Goal: Task Accomplishment & Management: Manage account settings

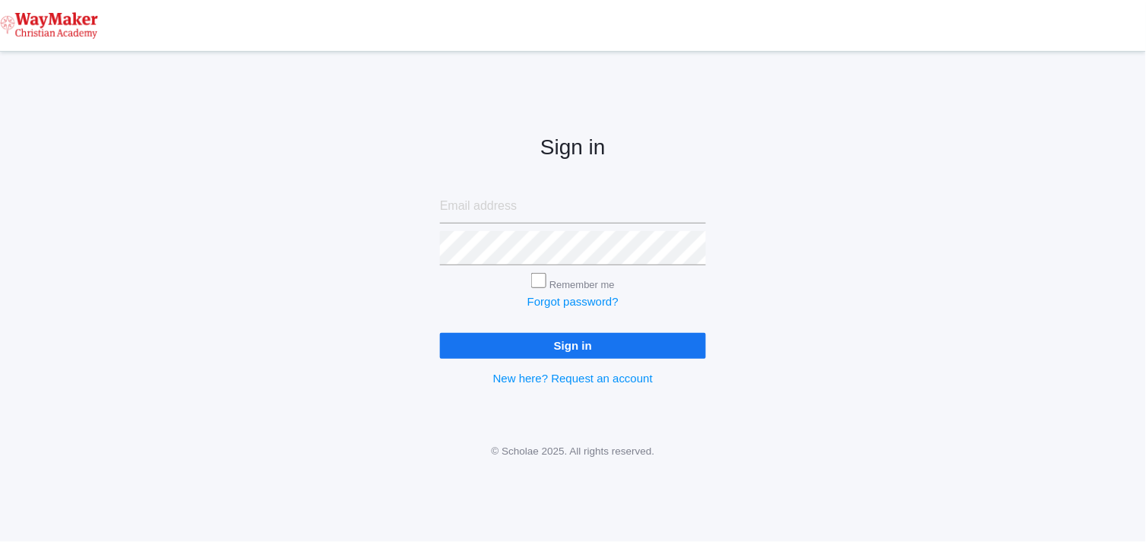
type input "[EMAIL_ADDRESS][DOMAIN_NAME]"
click at [561, 345] on input "Sign in" at bounding box center [573, 345] width 266 height 25
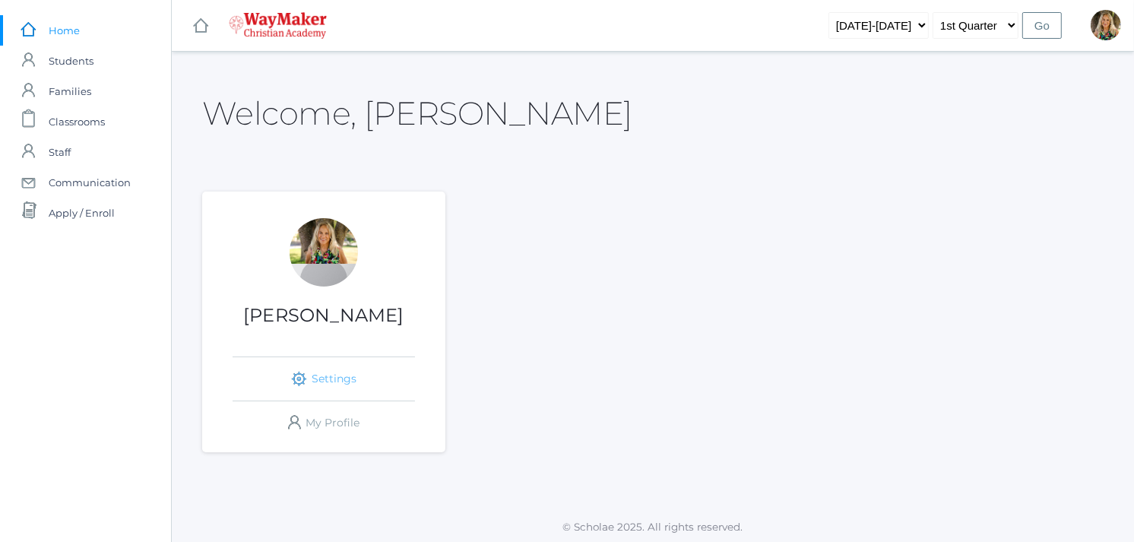
click at [331, 373] on link "icons/ui/navigation/settings Created with Sketch. Settings" at bounding box center [324, 378] width 182 height 43
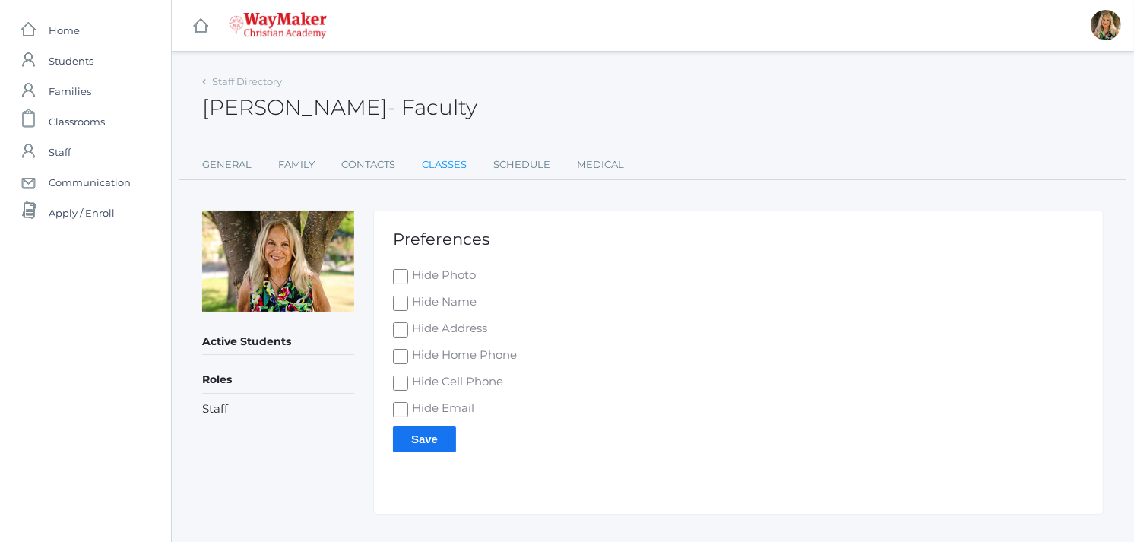
click at [446, 167] on link "Classes" at bounding box center [444, 165] width 45 height 30
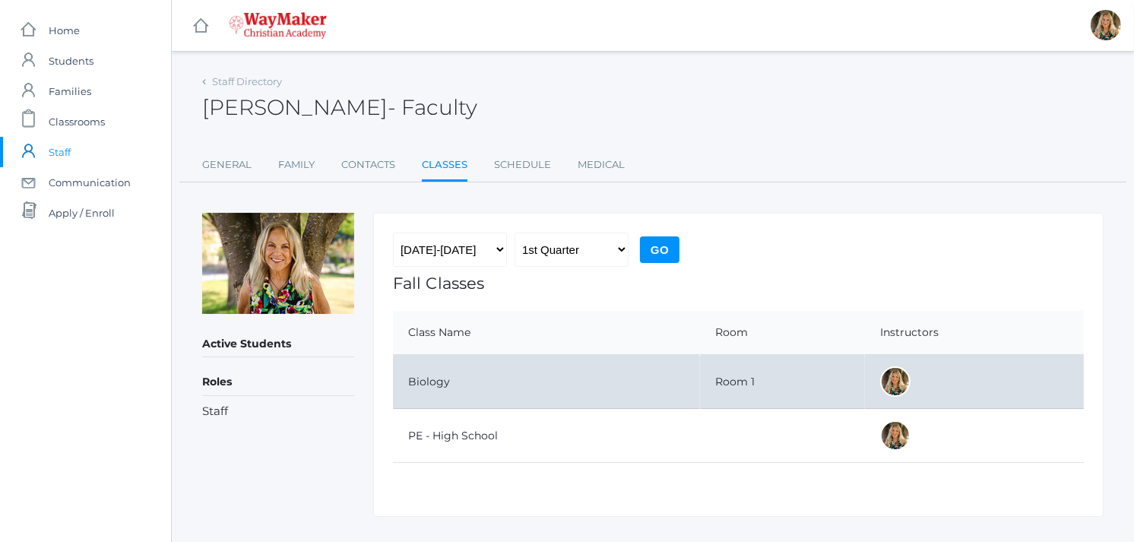
click at [474, 383] on td "Biology" at bounding box center [546, 382] width 307 height 54
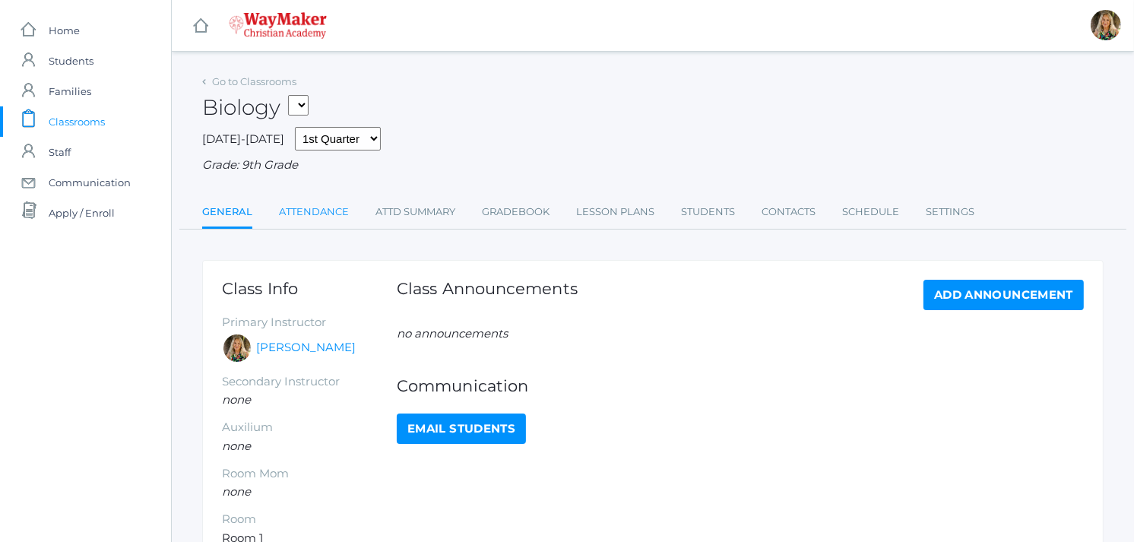
click at [313, 206] on link "Attendance" at bounding box center [314, 212] width 70 height 30
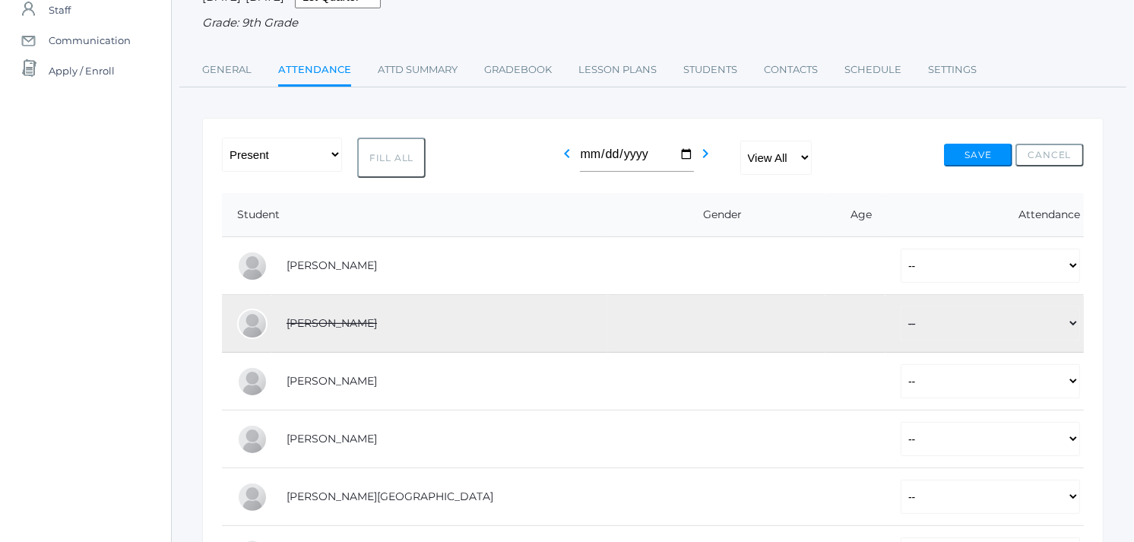
scroll to position [146, 0]
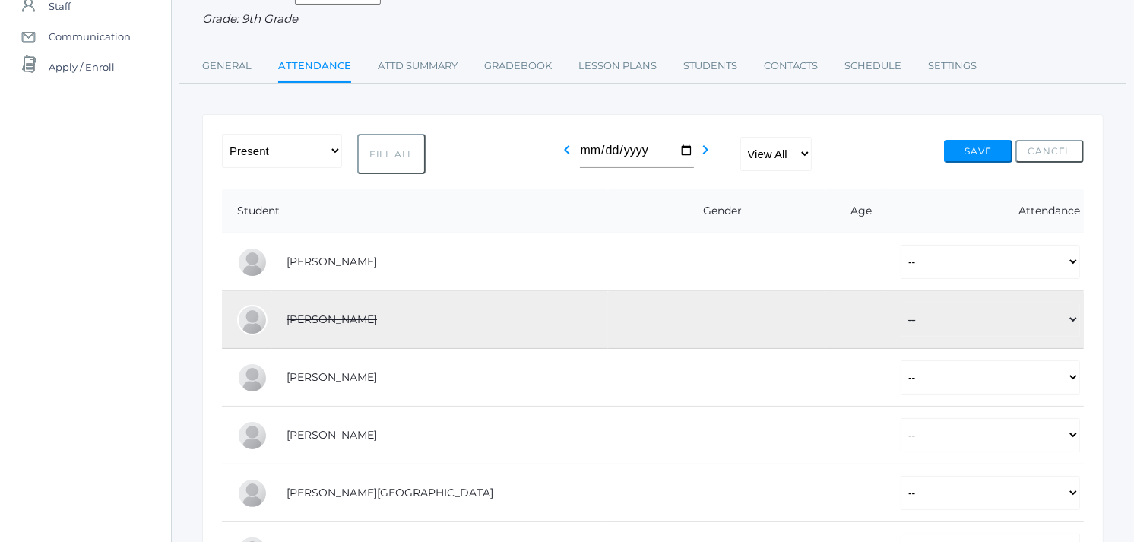
click at [401, 152] on button "Fill All" at bounding box center [391, 154] width 68 height 40
select select "P"
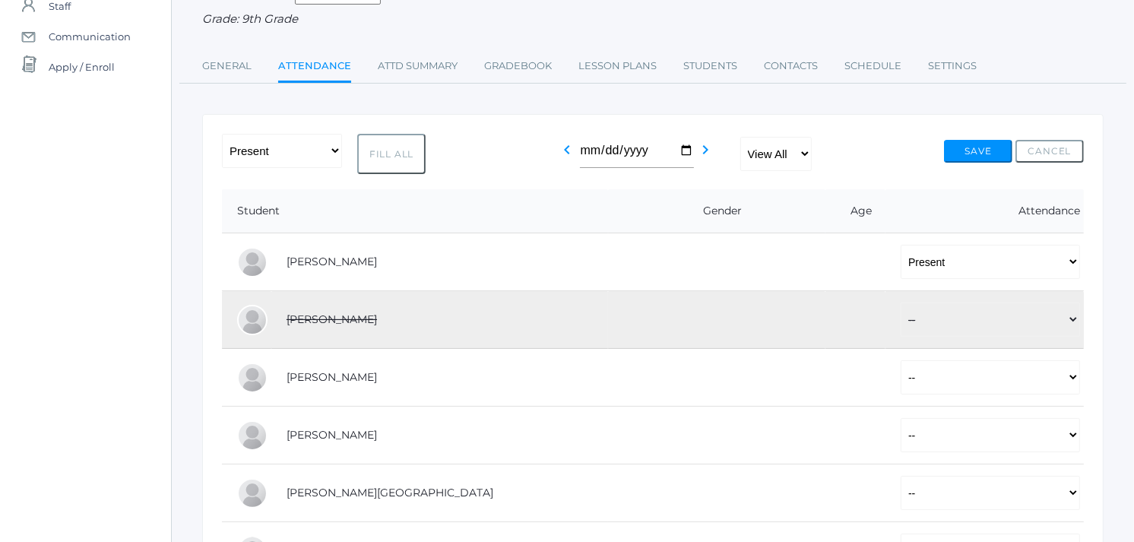
select select "P"
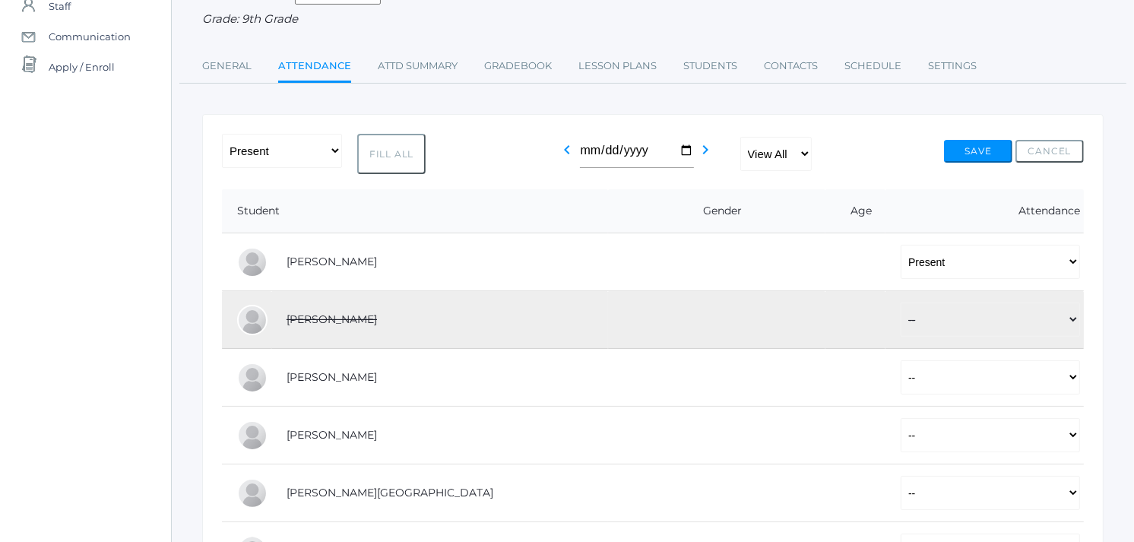
select select "P"
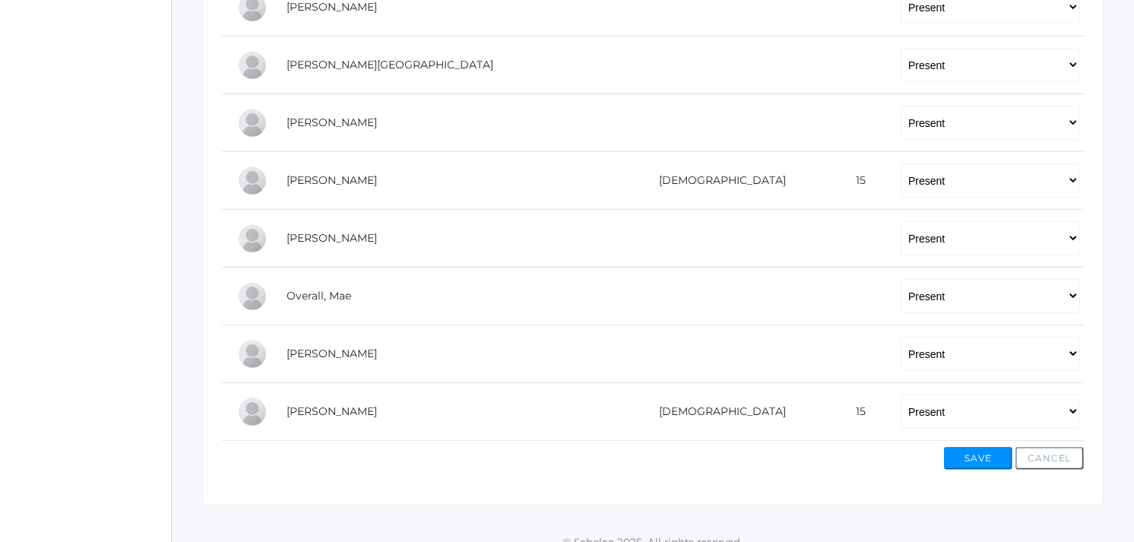
scroll to position [579, 0]
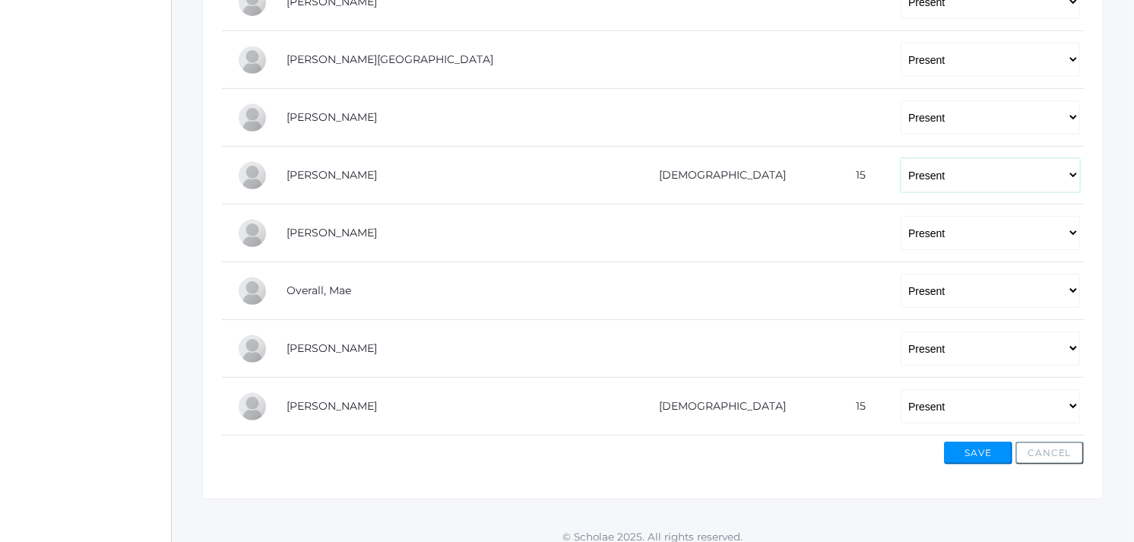
click at [901, 169] on select "-- Present Tardy Excused Tardy Unexcused Absent Excused Absent Unexcused" at bounding box center [990, 175] width 179 height 34
select select "AU"
click at [901, 158] on select "-- Present Tardy Excused Tardy Unexcused Absent Excused Absent Unexcused" at bounding box center [990, 175] width 179 height 34
click at [978, 455] on button "Save" at bounding box center [978, 453] width 68 height 23
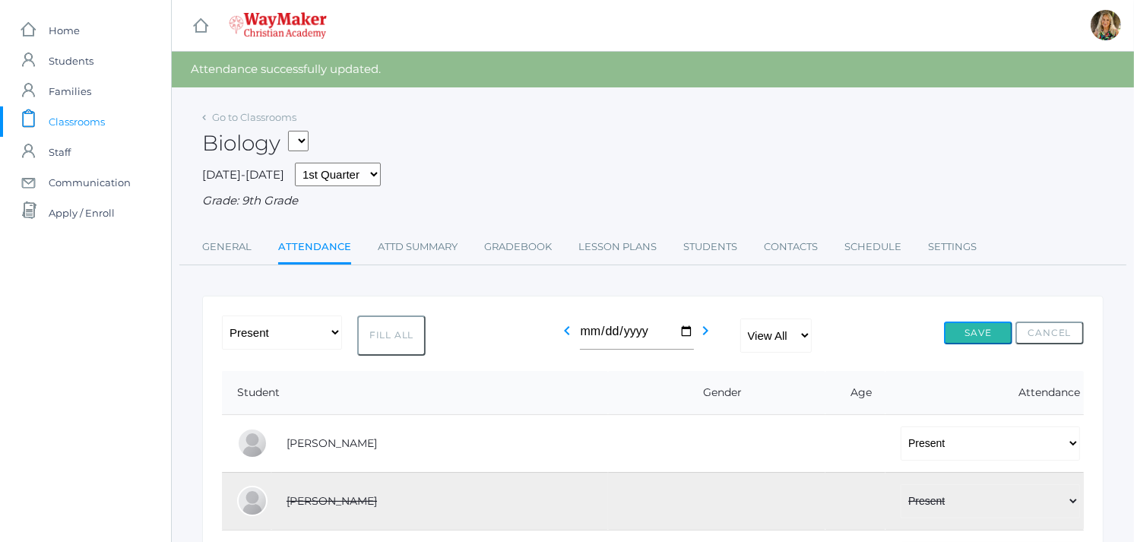
click at [969, 328] on button "Save" at bounding box center [978, 333] width 68 height 23
click at [248, 114] on link "Go to Classrooms" at bounding box center [254, 117] width 84 height 12
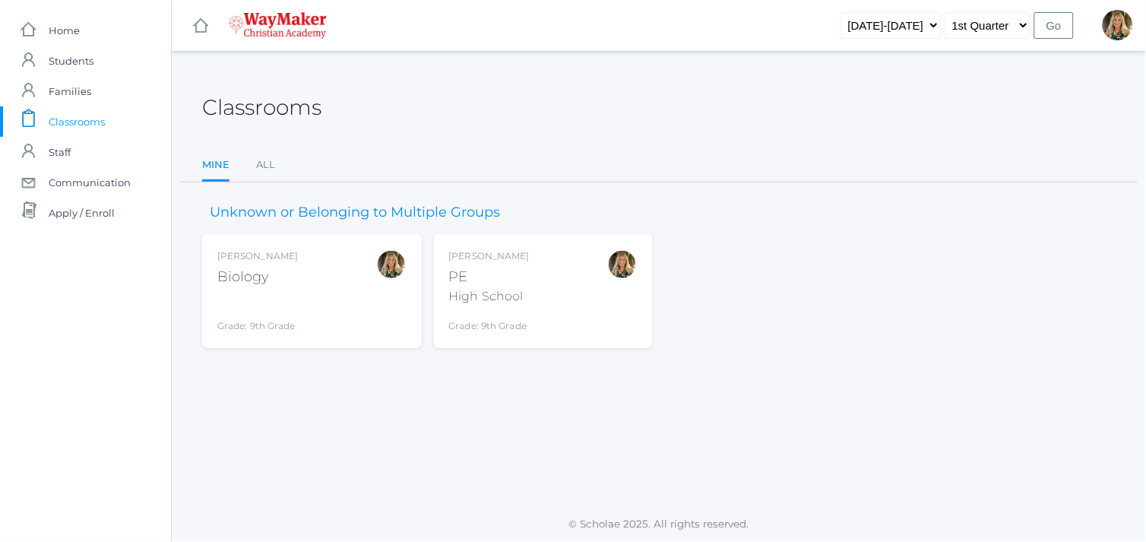
click at [318, 280] on div "Claudia Marosz Biology Grade: 9th Grade BIO" at bounding box center [311, 291] width 189 height 84
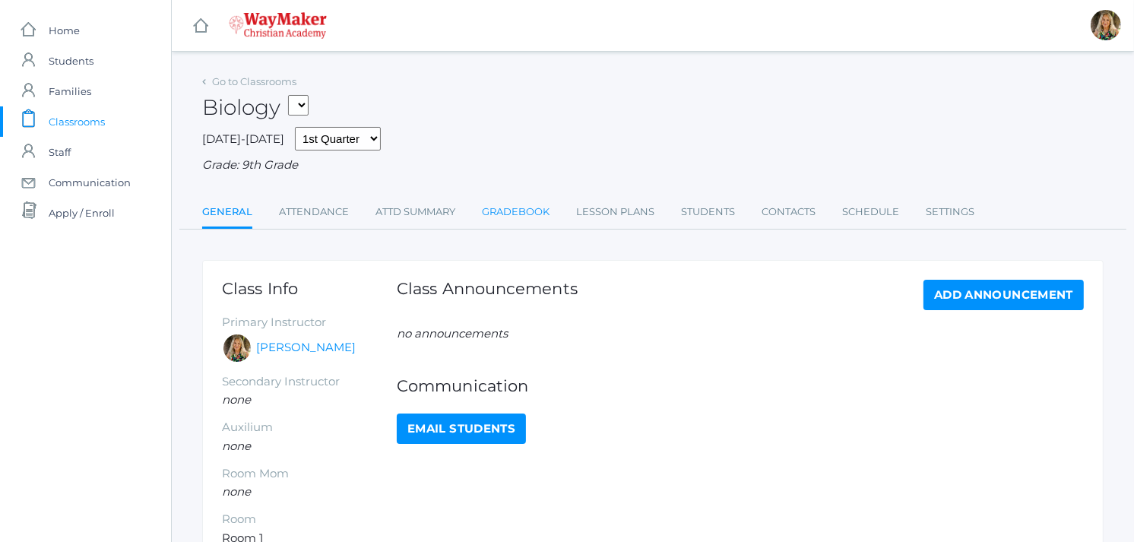
click at [536, 210] on link "Gradebook" at bounding box center [516, 212] width 68 height 30
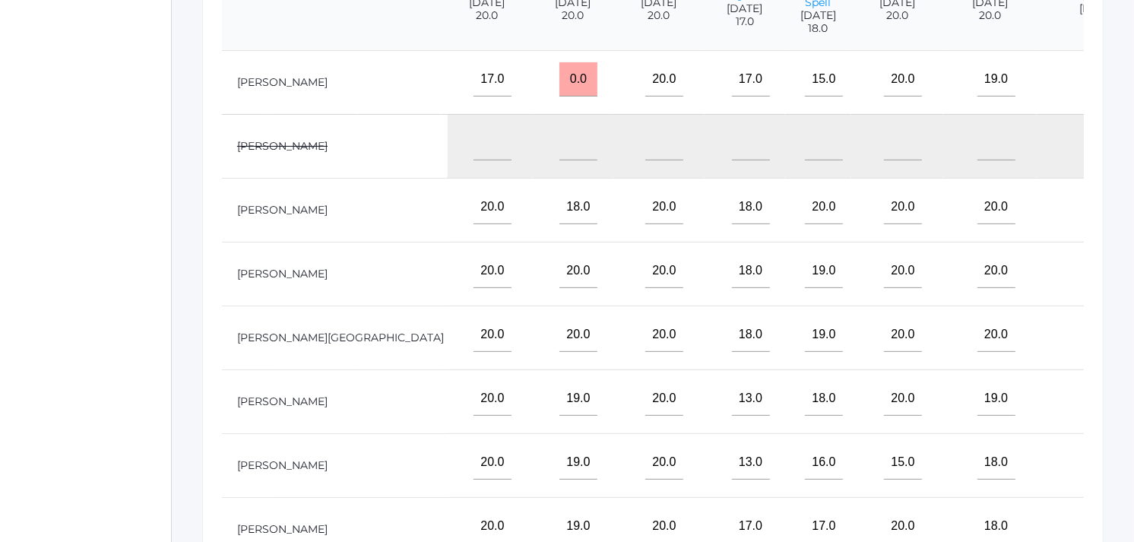
scroll to position [0, 429]
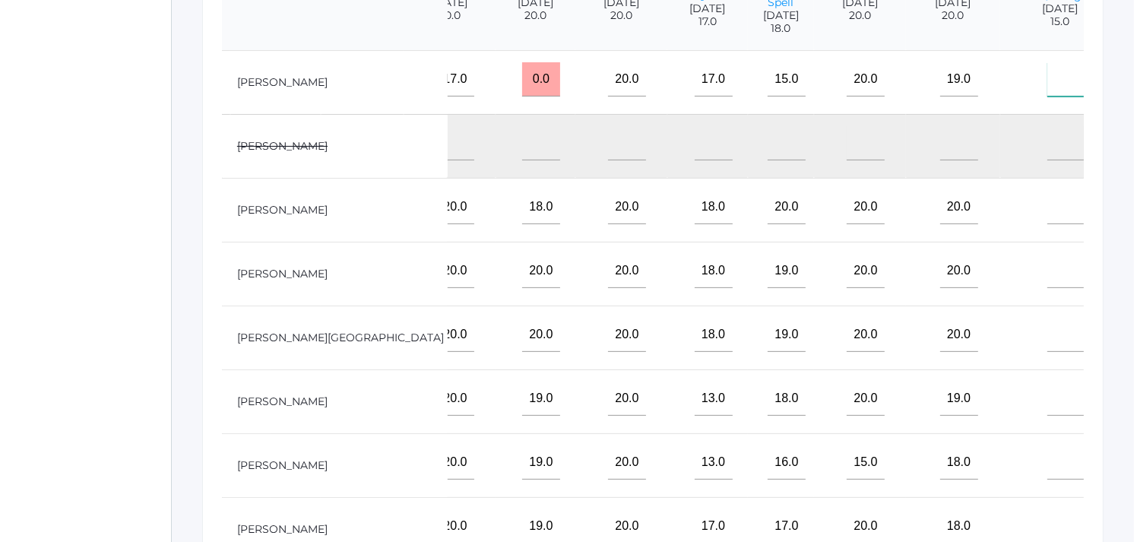
click at [1048, 92] on input"] "text" at bounding box center [1067, 79] width 38 height 34
type input"] "0"
click at [1048, 224] on input"] "text" at bounding box center [1067, 207] width 38 height 34
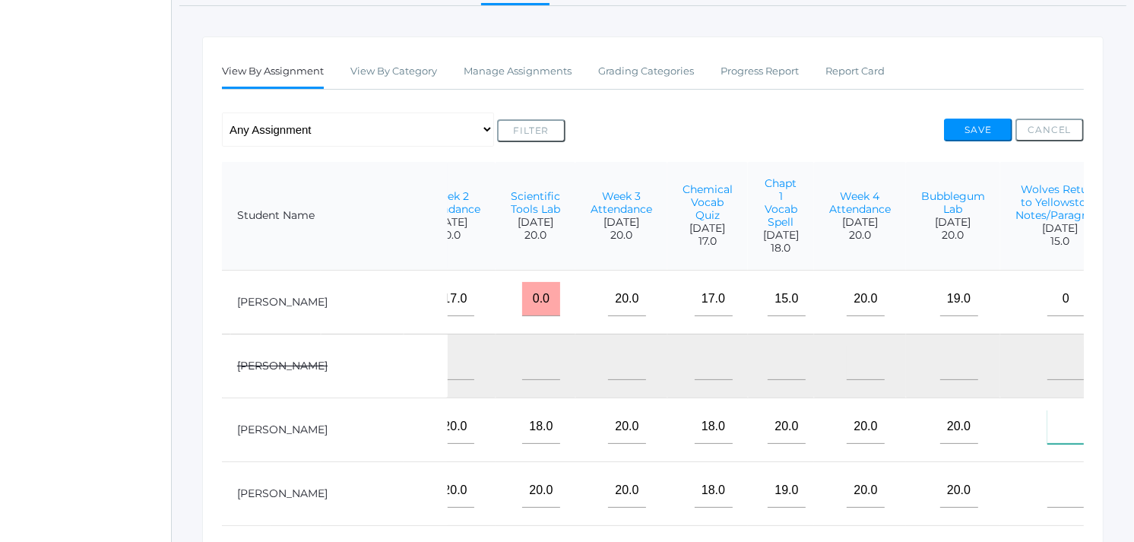
scroll to position [216, 0]
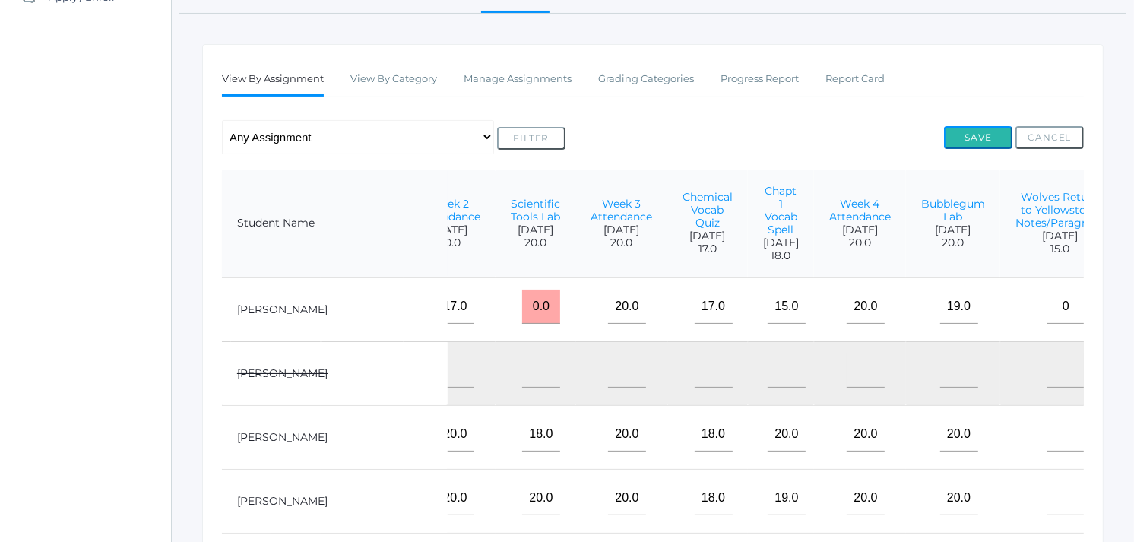
click at [978, 137] on button "Save" at bounding box center [978, 137] width 68 height 23
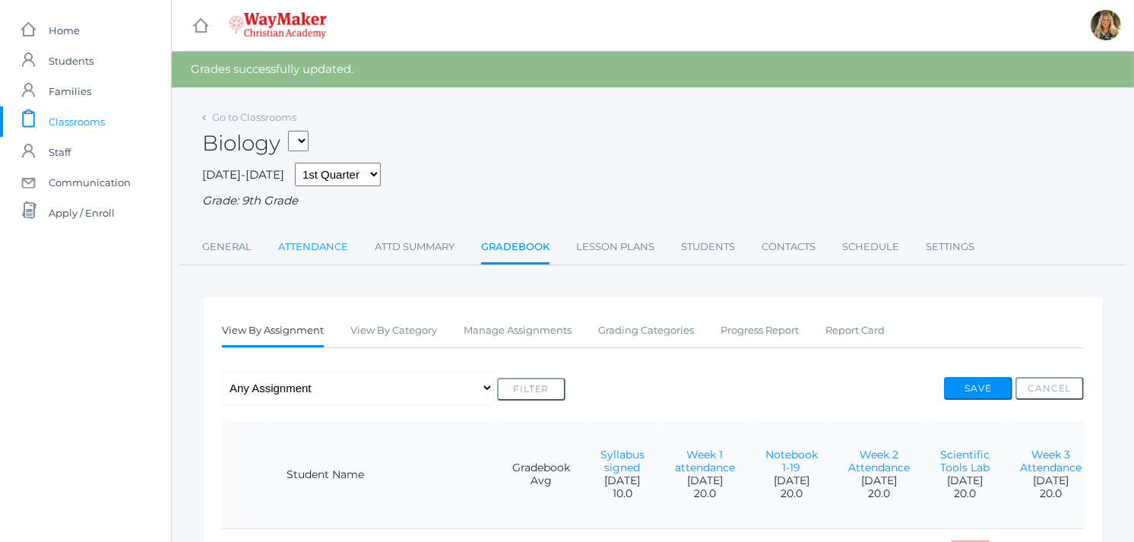
click at [312, 247] on link "Attendance" at bounding box center [313, 247] width 70 height 30
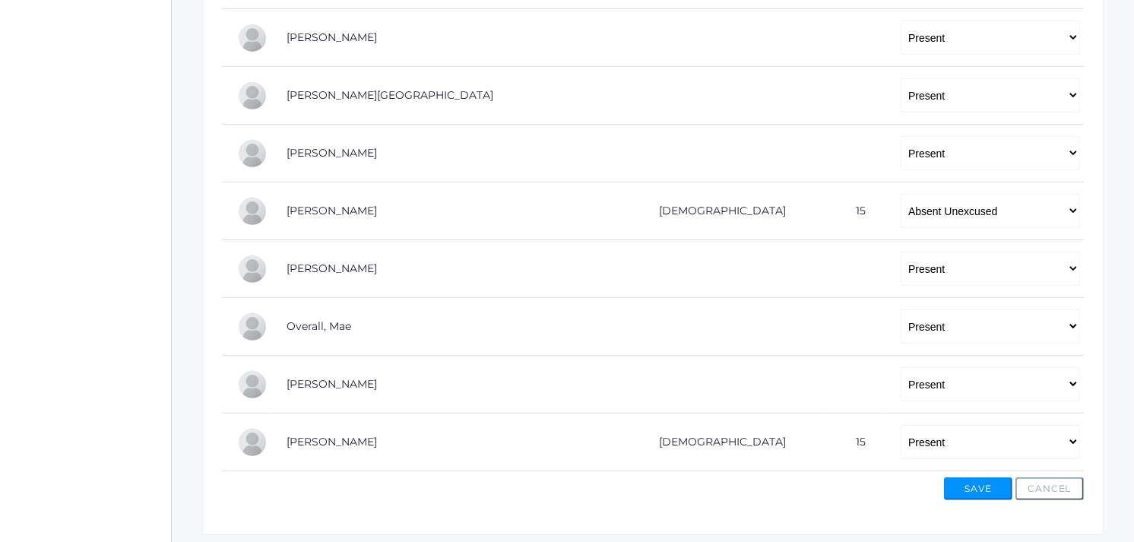
scroll to position [591, 0]
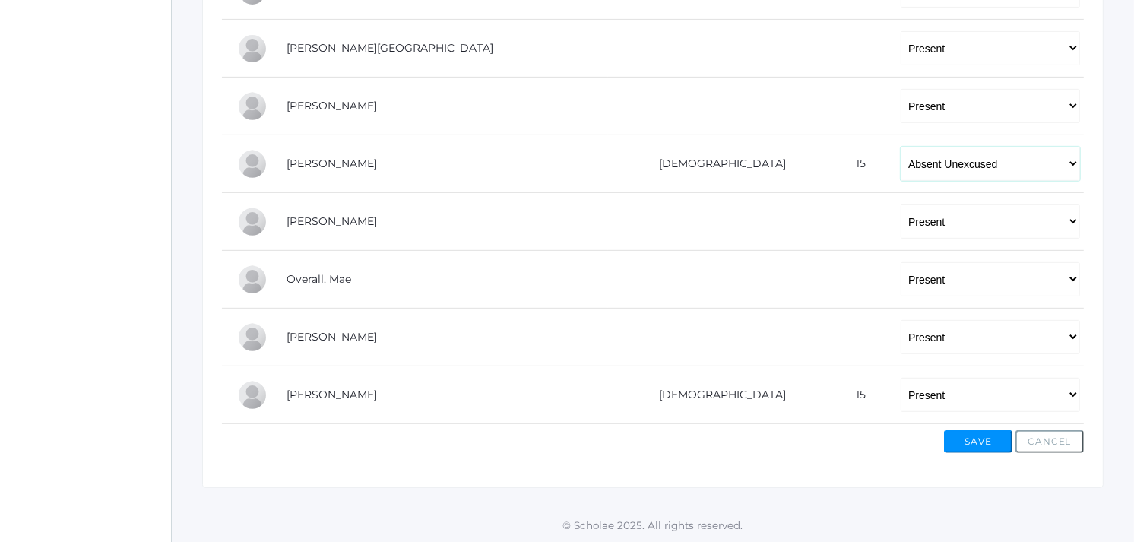
click at [901, 160] on select "-- Present Tardy Excused Tardy Unexcused Absent Excused Absent Unexcused" at bounding box center [990, 164] width 179 height 34
select select "TE"
click at [901, 147] on select "-- Present Tardy Excused Tardy Unexcused Absent Excused Absent Unexcused" at bounding box center [990, 164] width 179 height 34
click at [971, 444] on button "Save" at bounding box center [978, 441] width 68 height 23
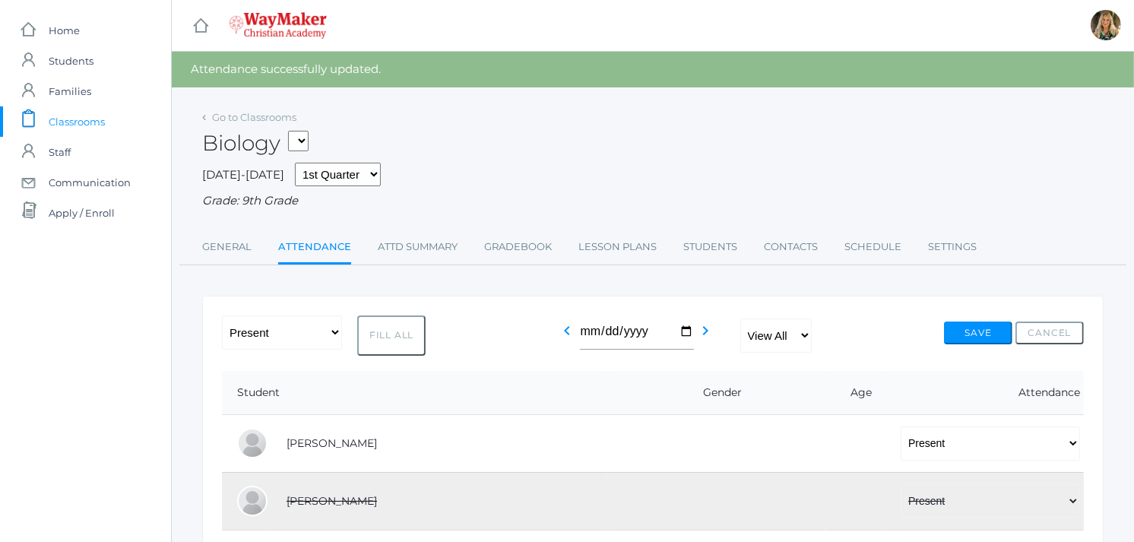
click at [389, 106] on div "Biology HSPE - PE High School BIO - Biology" at bounding box center [653, 134] width 902 height 56
click at [531, 246] on link "Gradebook" at bounding box center [518, 247] width 68 height 30
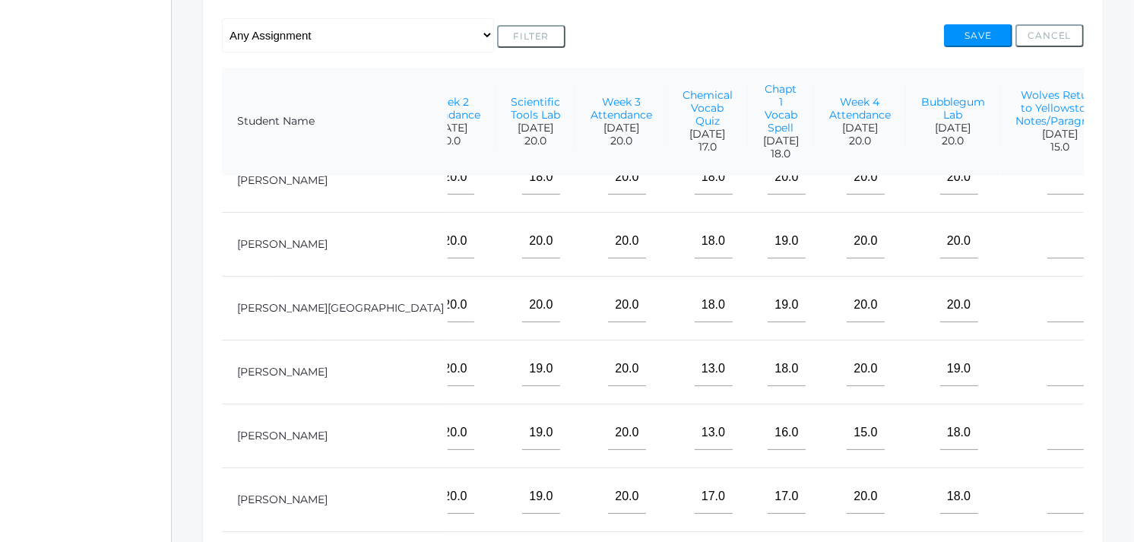
scroll to position [157, 429]
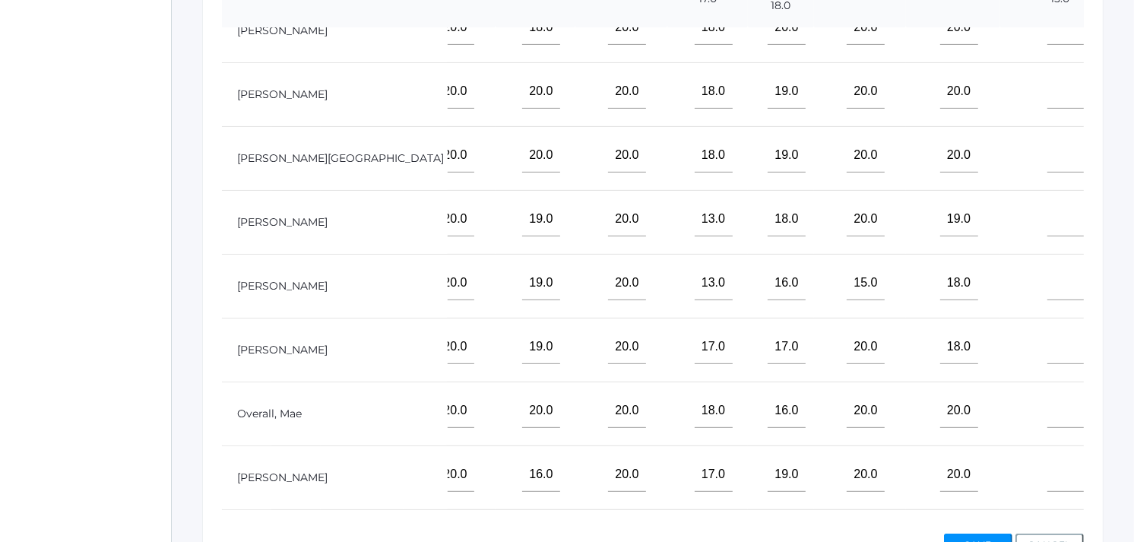
scroll to position [471, 0]
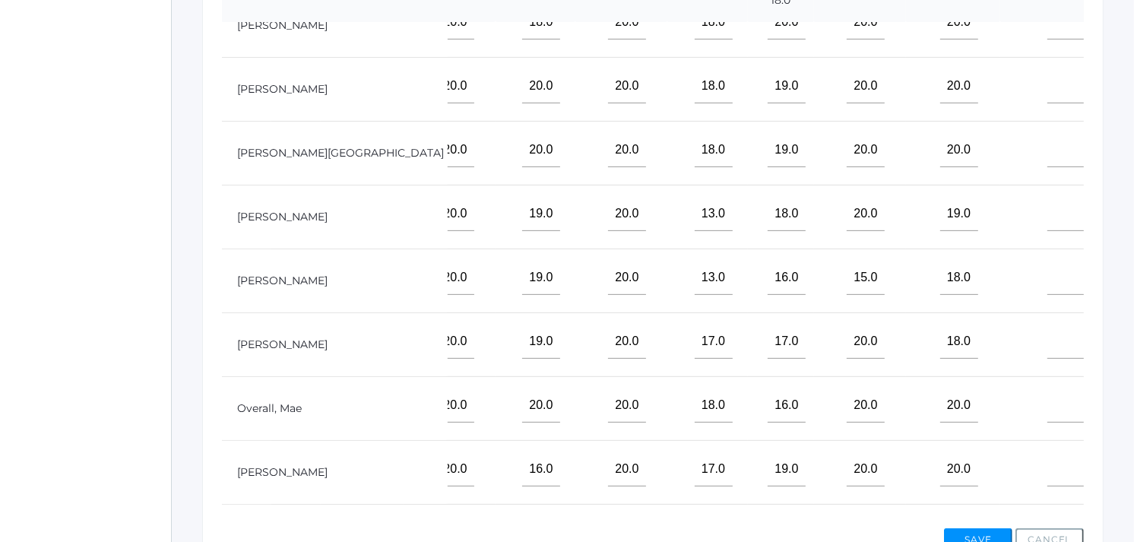
type input"] "14"
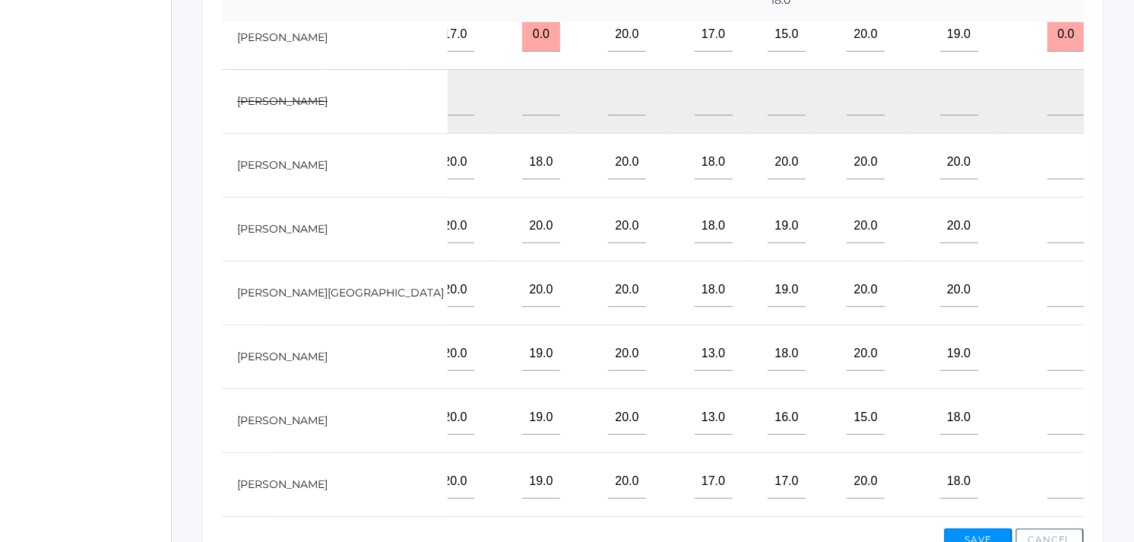
scroll to position [0, 429]
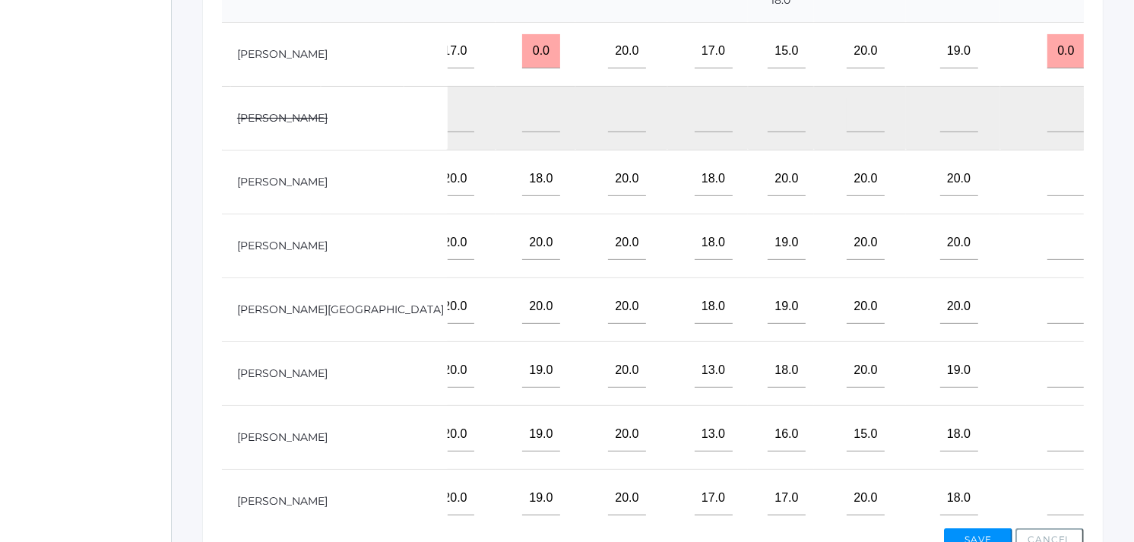
type input"] "14"
type input"] "13"
type input"] "15"
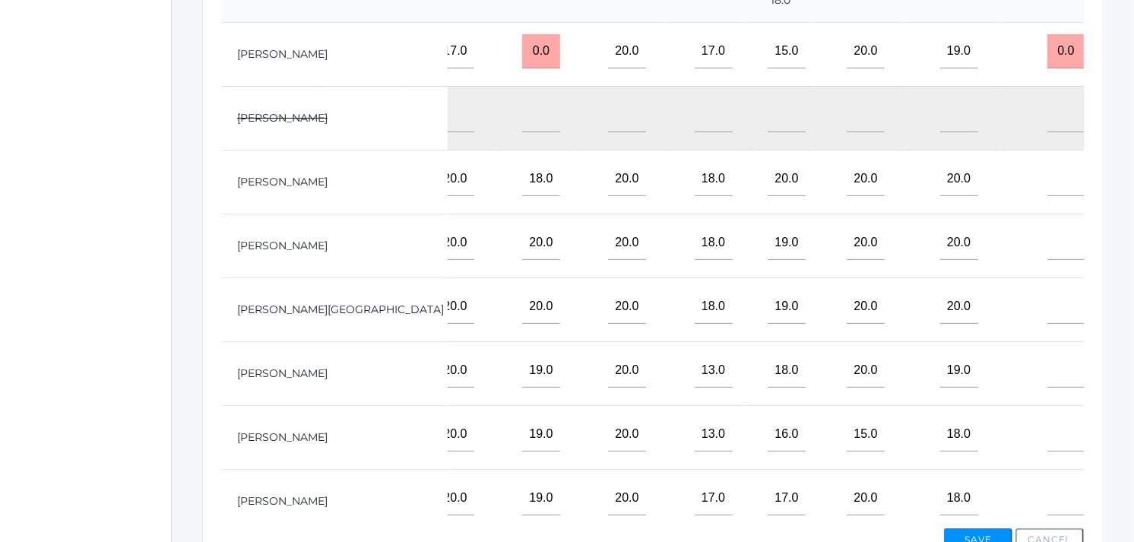
type input"] "15"
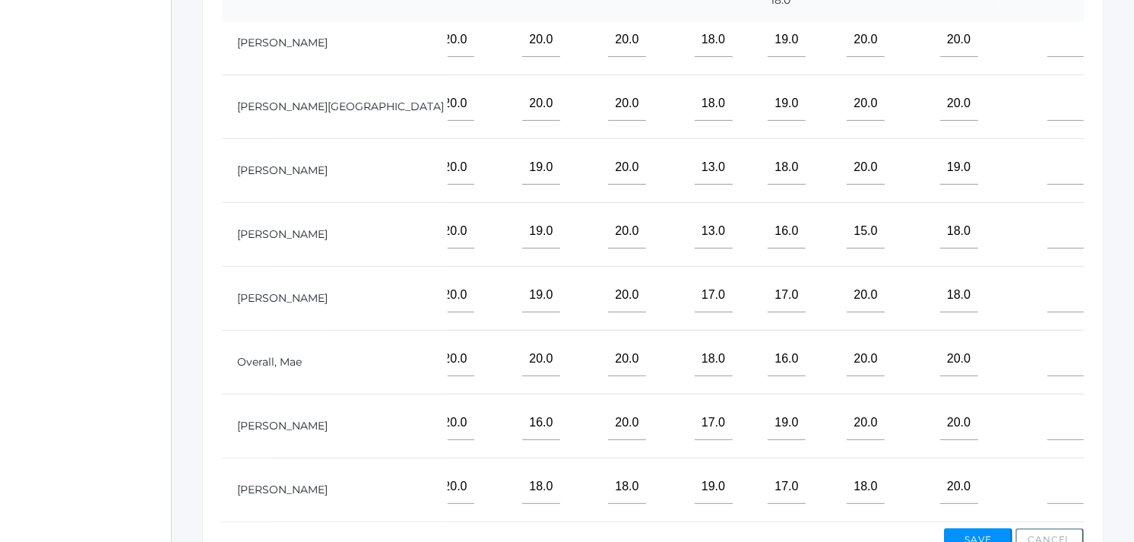
scroll to position [226, 429]
type input"] "15"
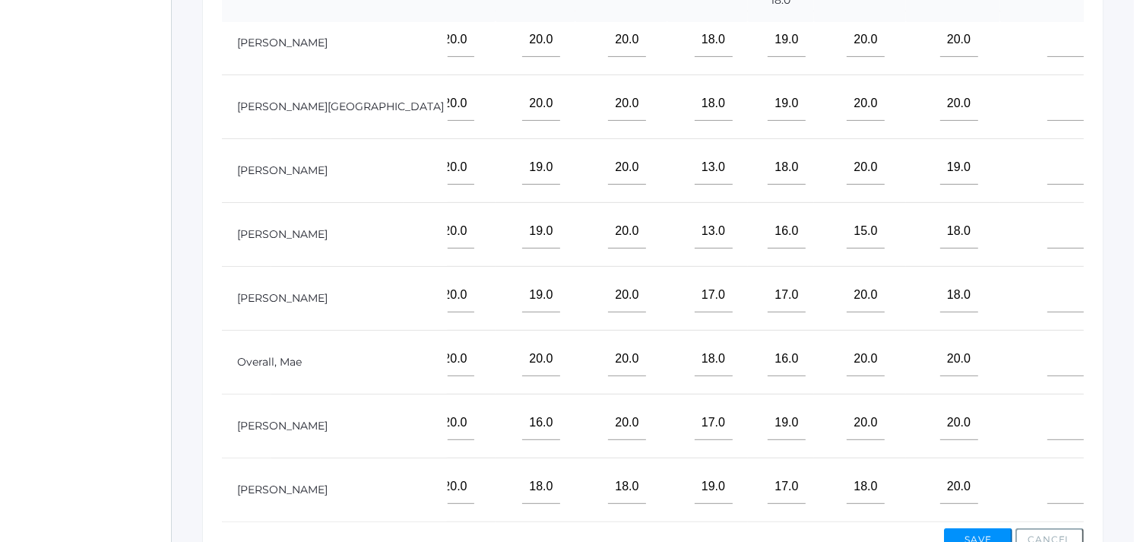
type input"] "12"
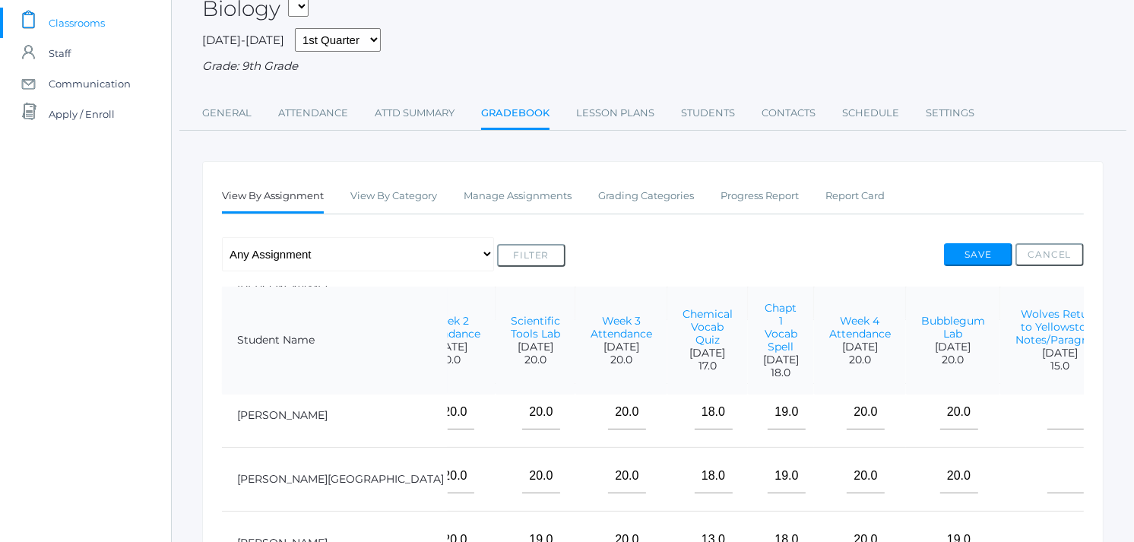
scroll to position [111, 0]
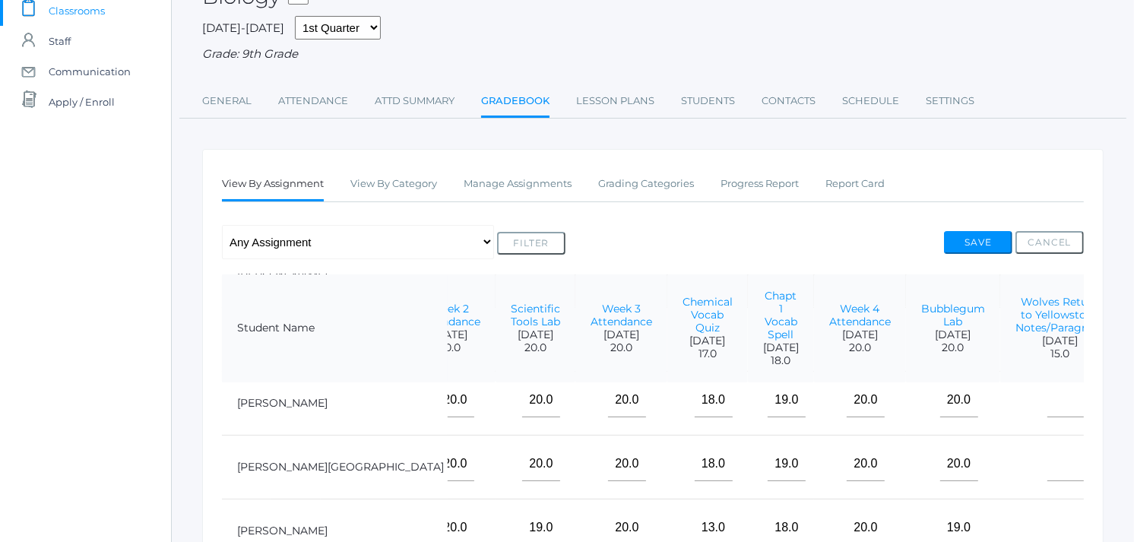
type input"] "14"
click at [990, 238] on button "Save" at bounding box center [978, 242] width 68 height 23
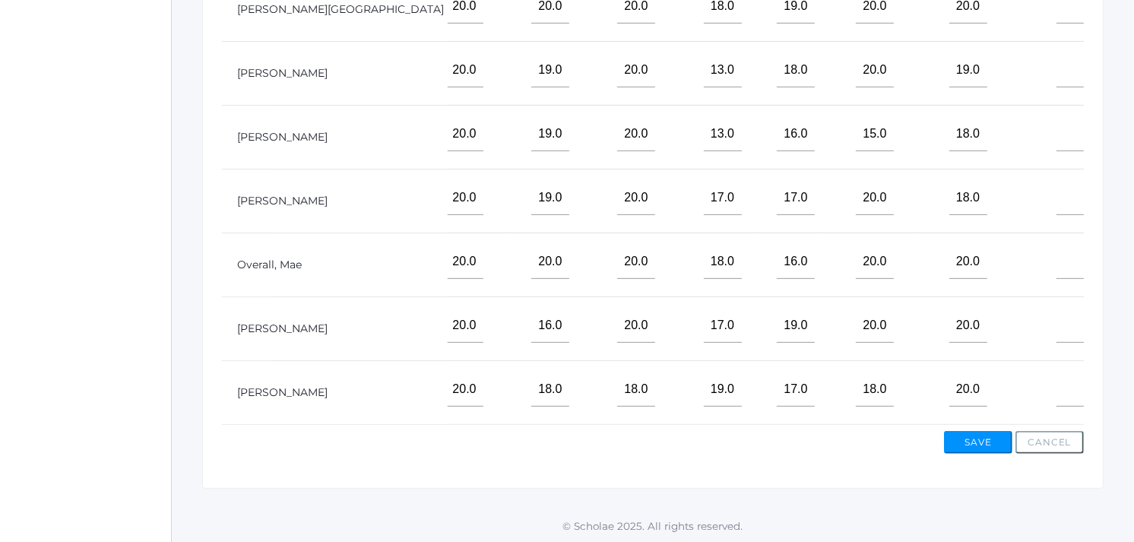
scroll to position [230, 429]
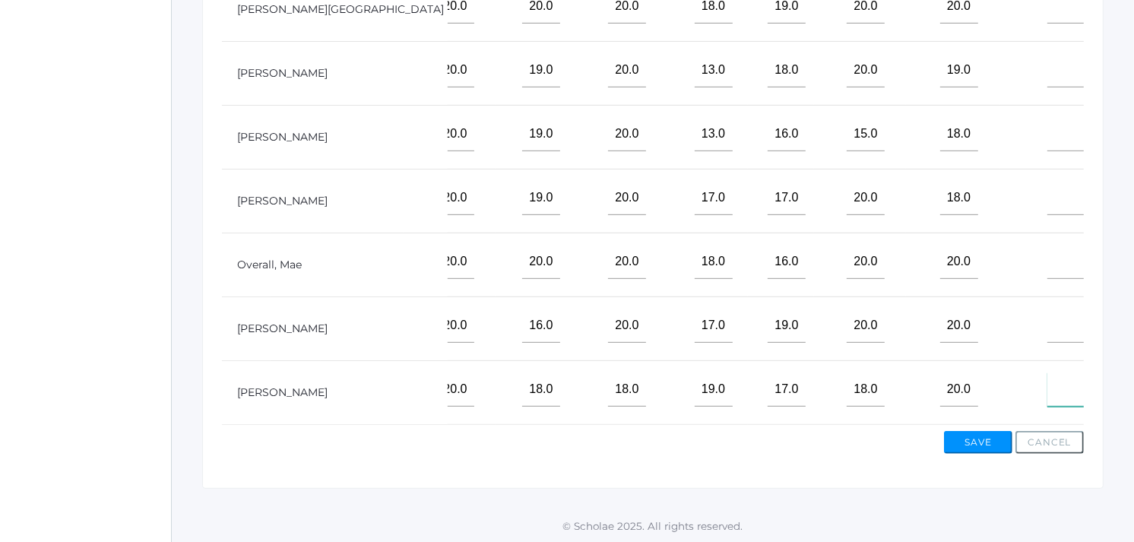
click at [1048, 385] on input"] "text" at bounding box center [1067, 389] width 38 height 34
type input"] "ex"
click at [1048, 320] on input"] "text" at bounding box center [1067, 326] width 38 height 34
click at [1048, 132] on input"] "text" at bounding box center [1067, 134] width 38 height 34
type input"] "ex"
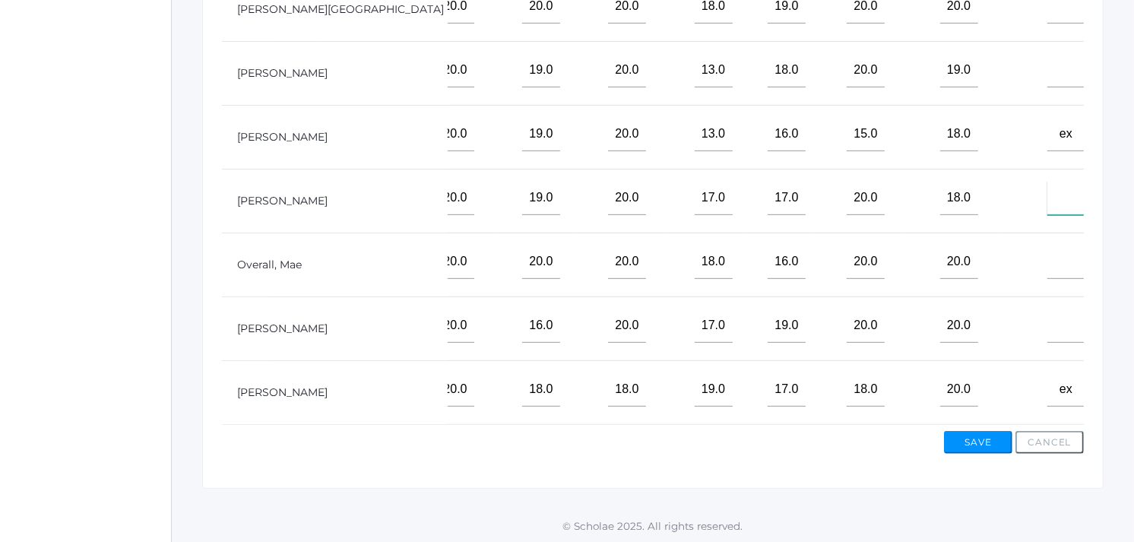
click at [1048, 189] on input"] "text" at bounding box center [1067, 198] width 38 height 34
click at [986, 439] on button "Save" at bounding box center [978, 442] width 68 height 23
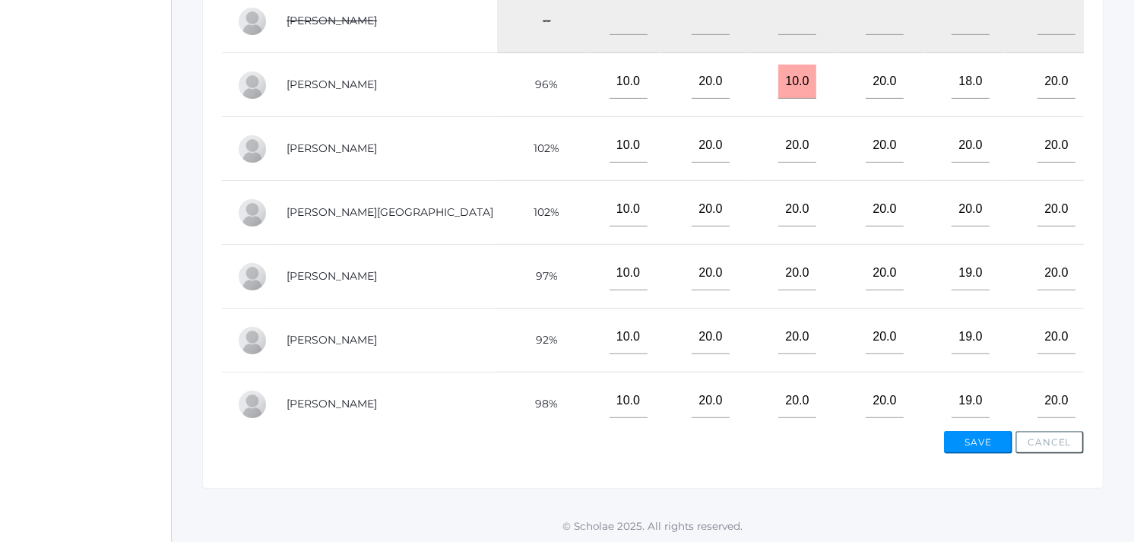
scroll to position [0, 429]
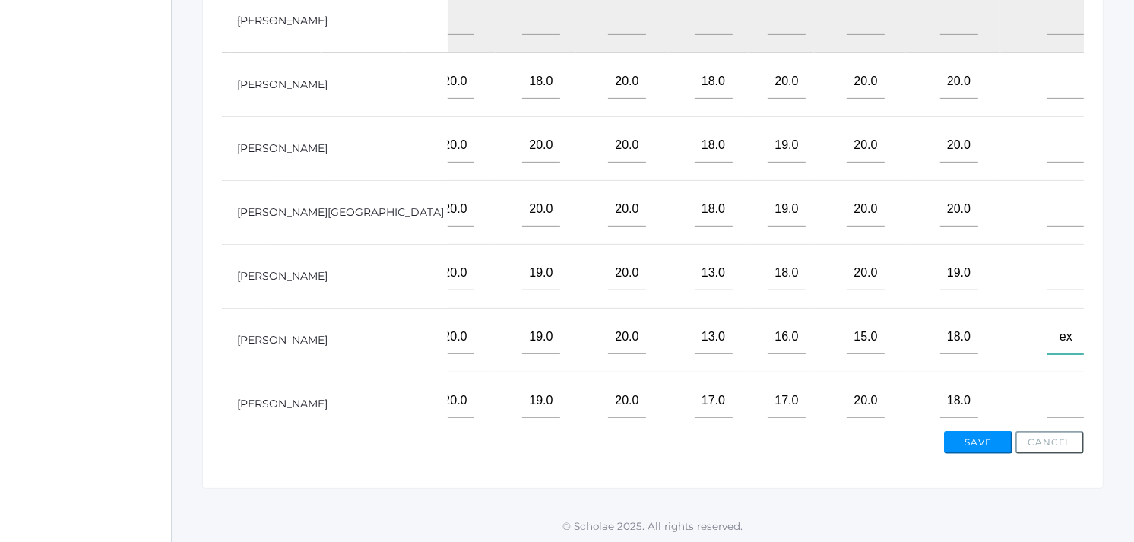
drag, startPoint x: 959, startPoint y: 345, endPoint x: 959, endPoint y: 367, distance: 22.1
click at [1048, 354] on input"] "ex" at bounding box center [1067, 337] width 38 height 34
type input"] "e"
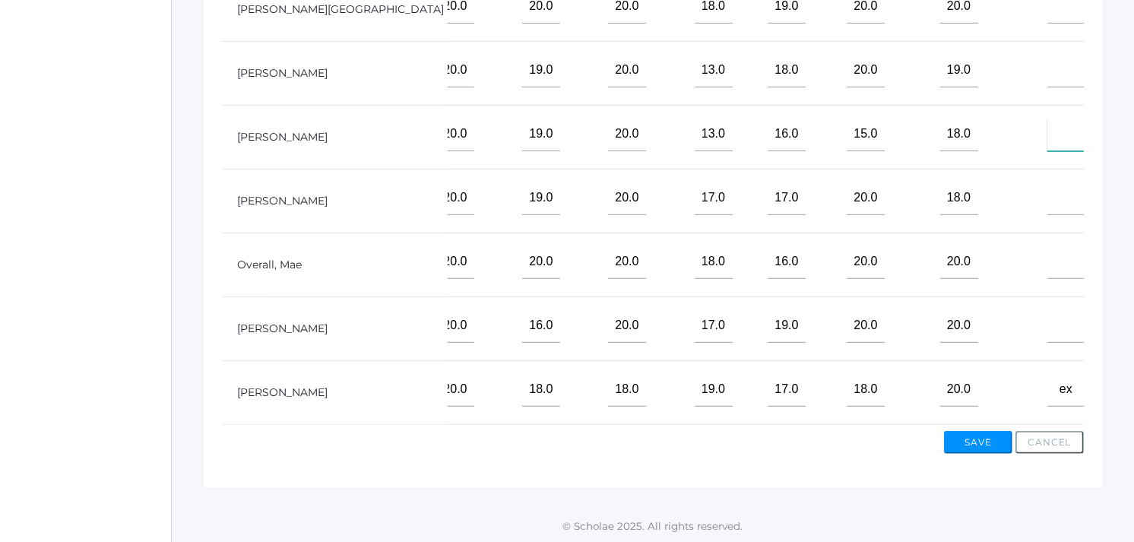
scroll to position [230, 429]
click at [1048, 378] on input"] "ex" at bounding box center [1067, 389] width 38 height 34
type input"] "e"
click at [978, 441] on button "Save" at bounding box center [978, 442] width 68 height 23
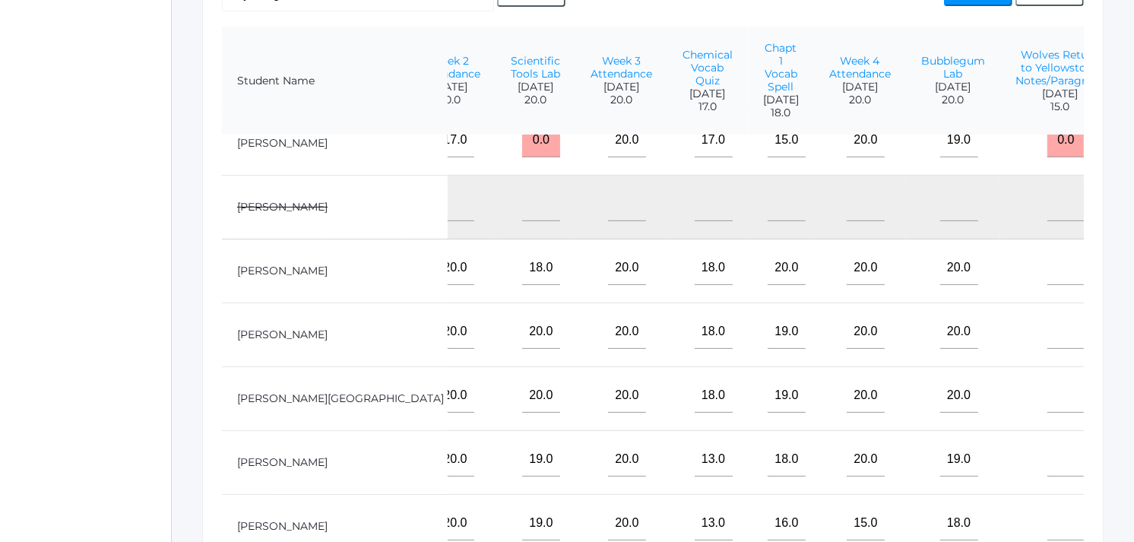
scroll to position [34, 429]
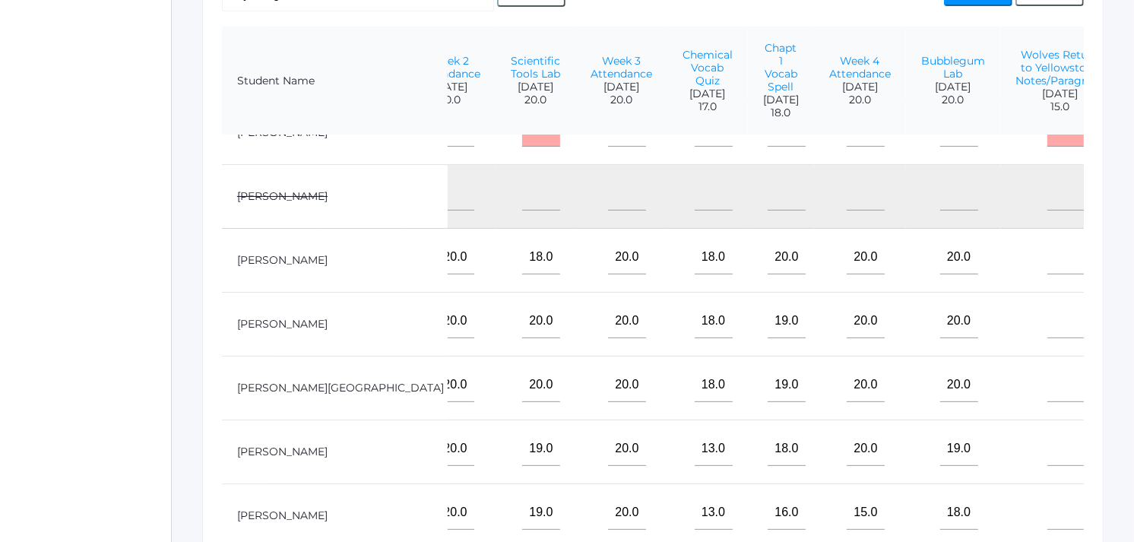
click at [1000, 530] on td at bounding box center [1060, 516] width 120 height 64
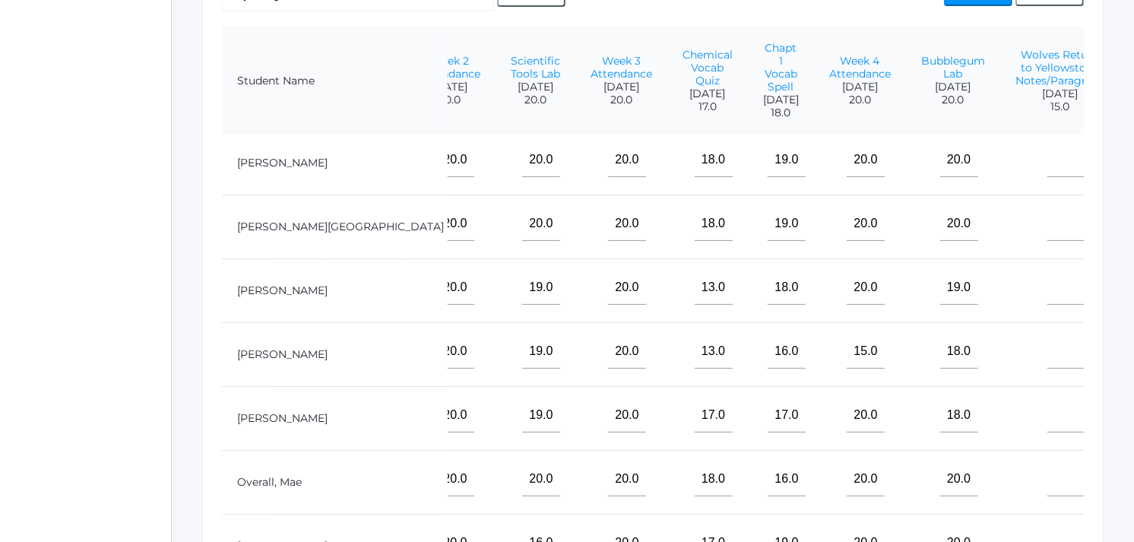
scroll to position [192, 429]
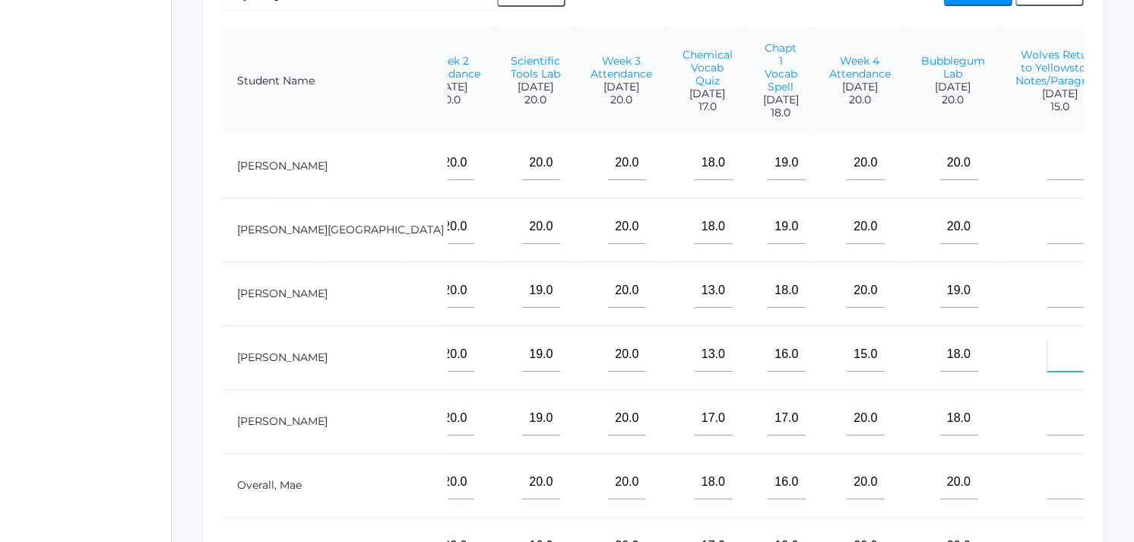
click at [1048, 371] on input"] "text" at bounding box center [1067, 355] width 38 height 34
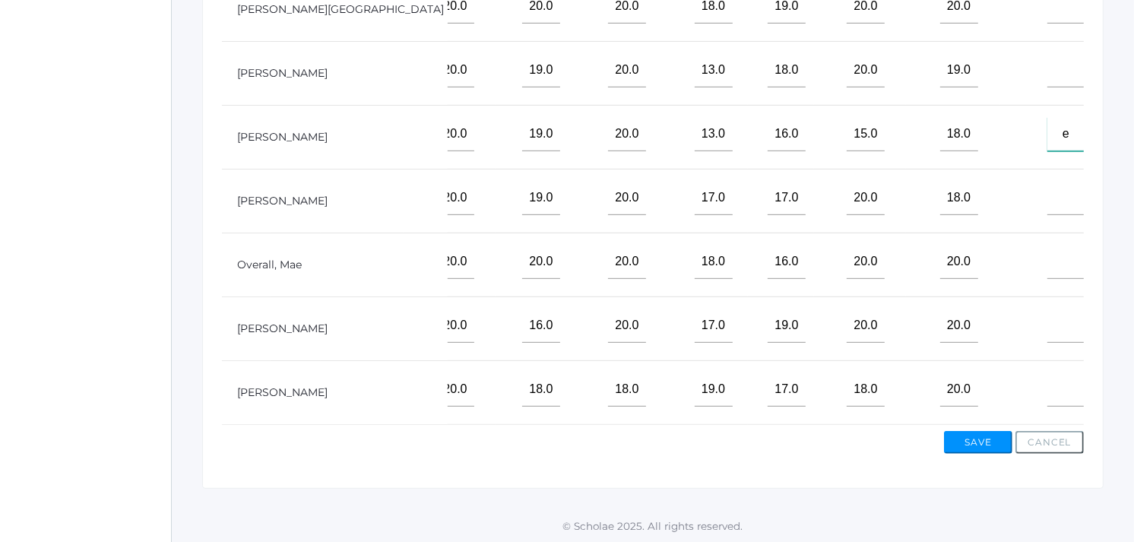
scroll to position [230, 429]
type input"] "e"
click at [1048, 382] on input"] "text" at bounding box center [1067, 389] width 38 height 34
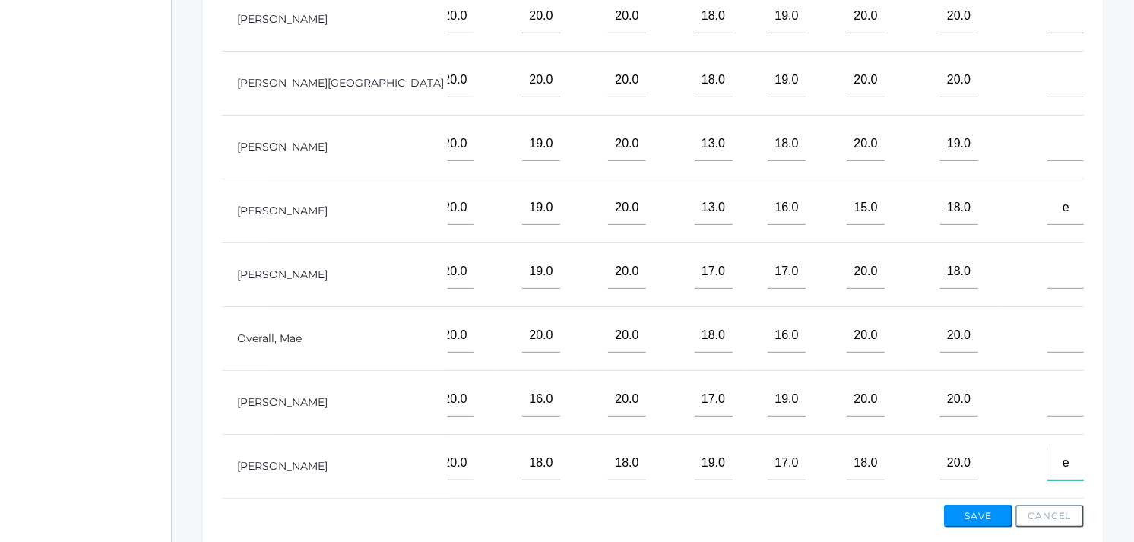
scroll to position [604, 0]
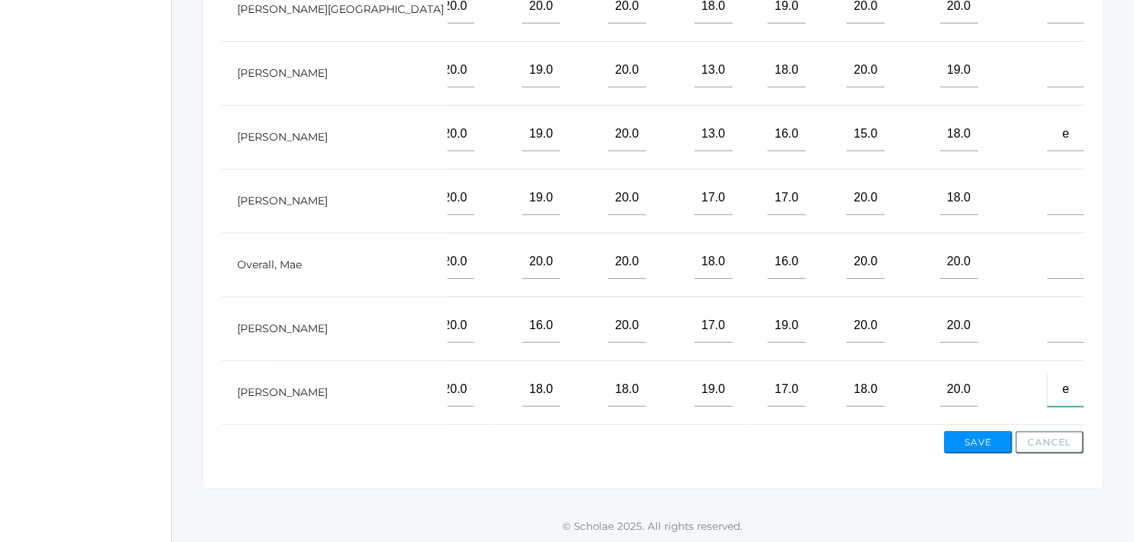
type input"] "e"
click at [971, 439] on button "Save" at bounding box center [978, 442] width 68 height 23
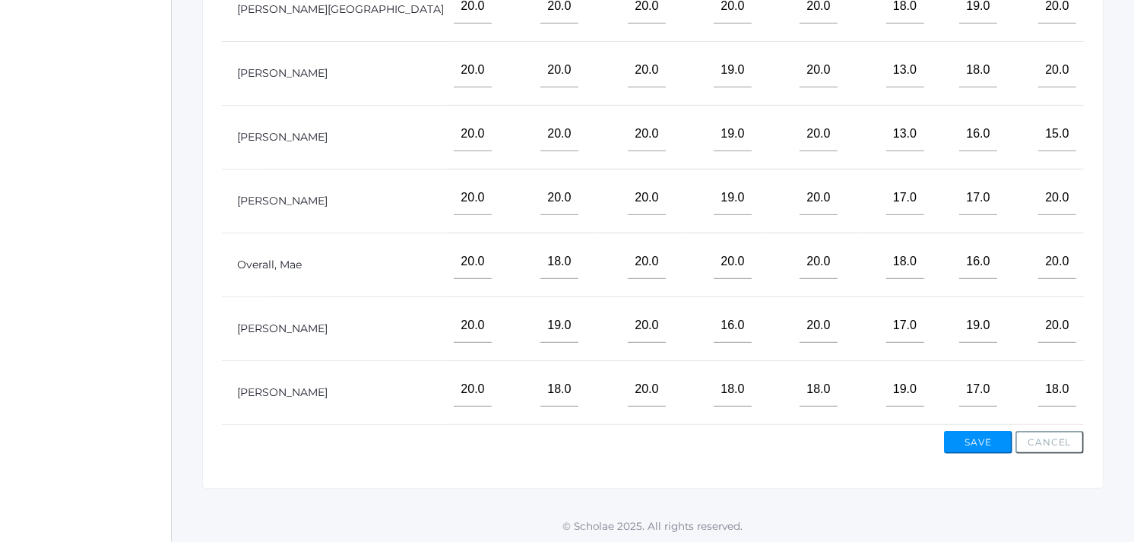
scroll to position [205, 429]
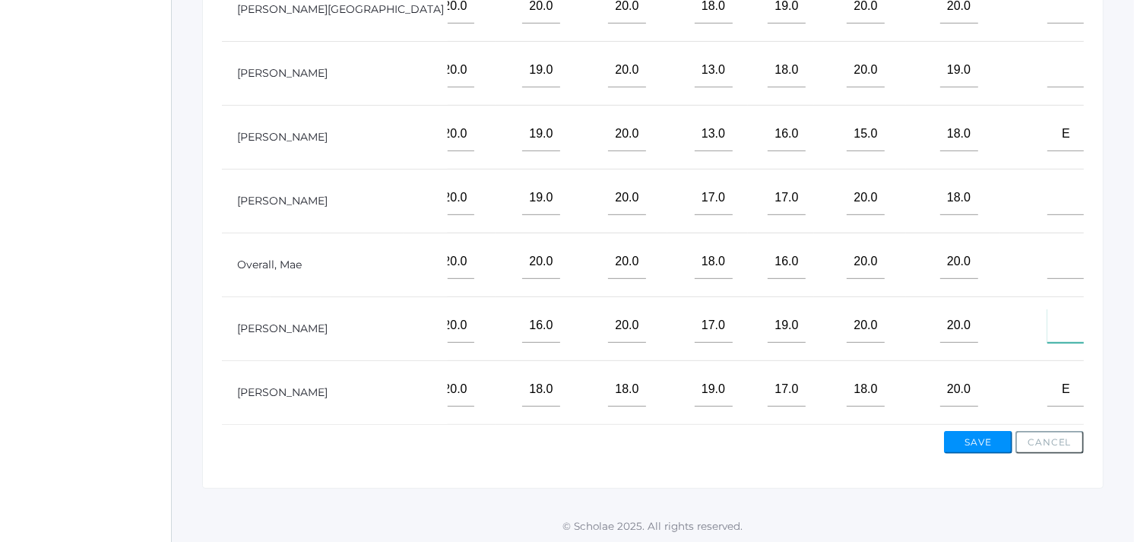
click at [1048, 338] on input"] "text" at bounding box center [1067, 326] width 38 height 34
type input"] "15"
click at [1048, 87] on input"] "text" at bounding box center [1067, 70] width 38 height 34
type input"] "15"
click at [1048, 215] on input"] "text" at bounding box center [1067, 198] width 38 height 34
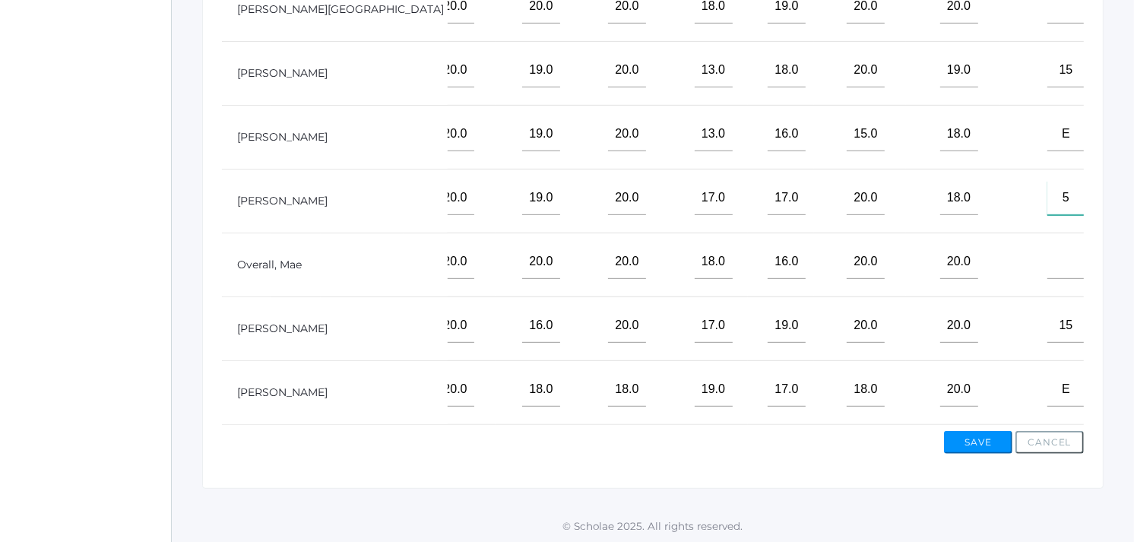
type input"] "5"
click at [1048, 277] on input"] "text" at bounding box center [1067, 262] width 38 height 34
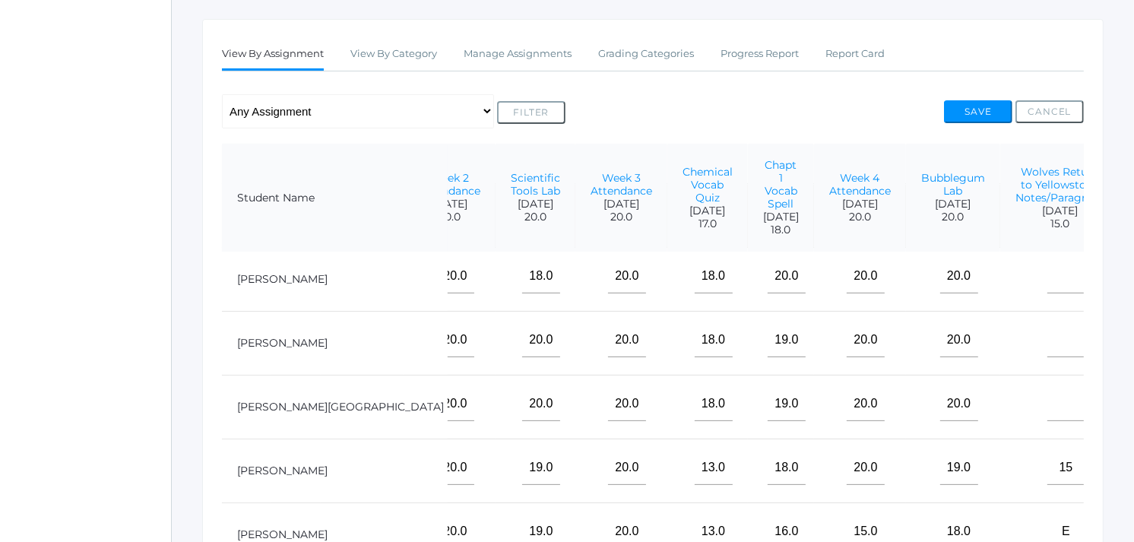
scroll to position [119, 429]
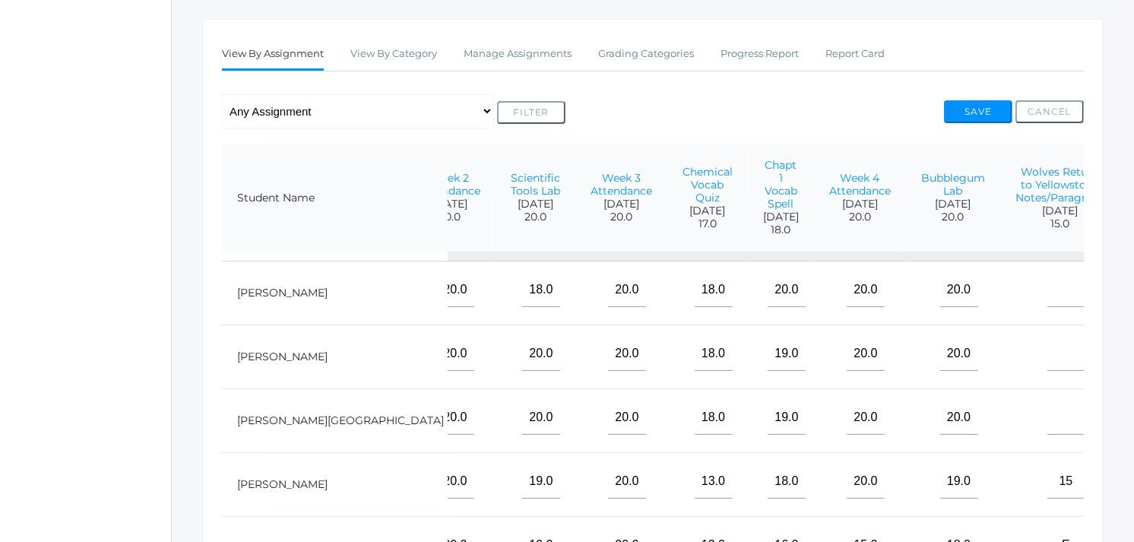
type input"] "15"
click at [1048, 305] on input"] "text" at bounding box center [1067, 290] width 38 height 34
type input"] "15"
click at [1048, 435] on input"] "text" at bounding box center [1067, 418] width 38 height 34
type input"] "15"
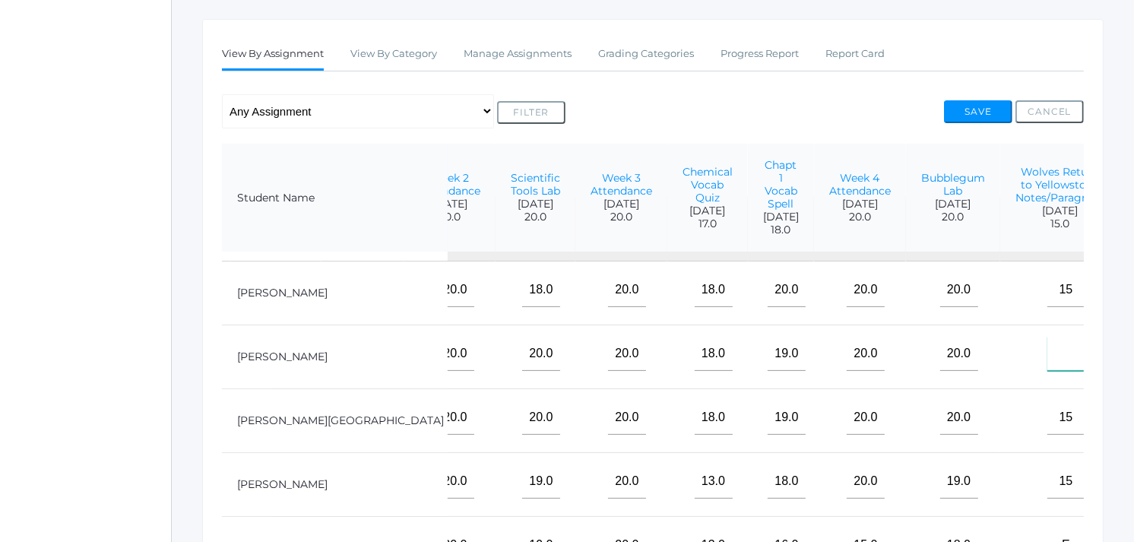
click at [1048, 371] on input"] "text" at bounding box center [1067, 354] width 38 height 34
type input"] "15"
click at [1001, 110] on button "Save" at bounding box center [978, 111] width 68 height 23
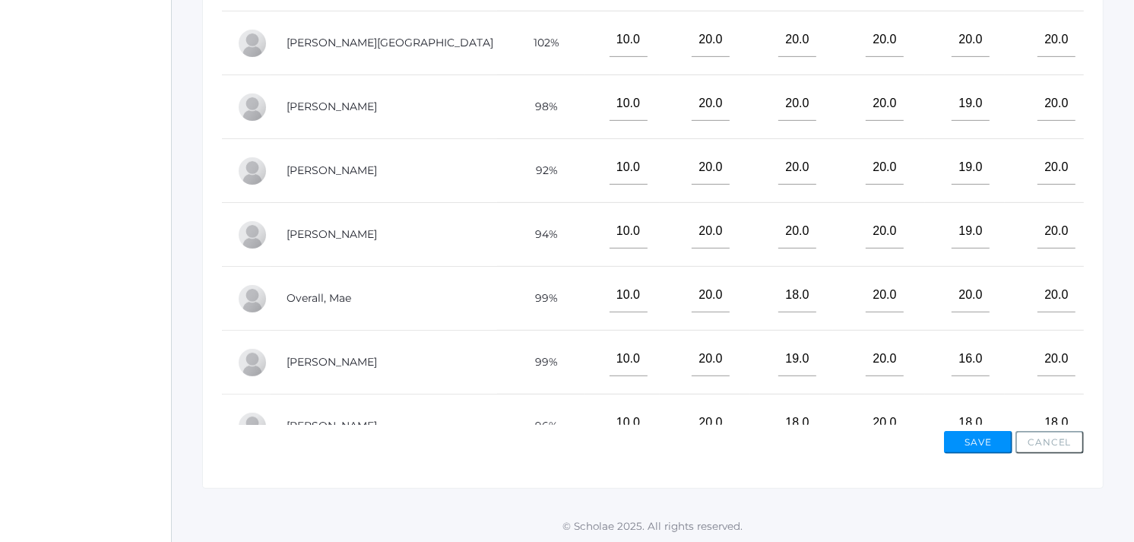
scroll to position [170, 429]
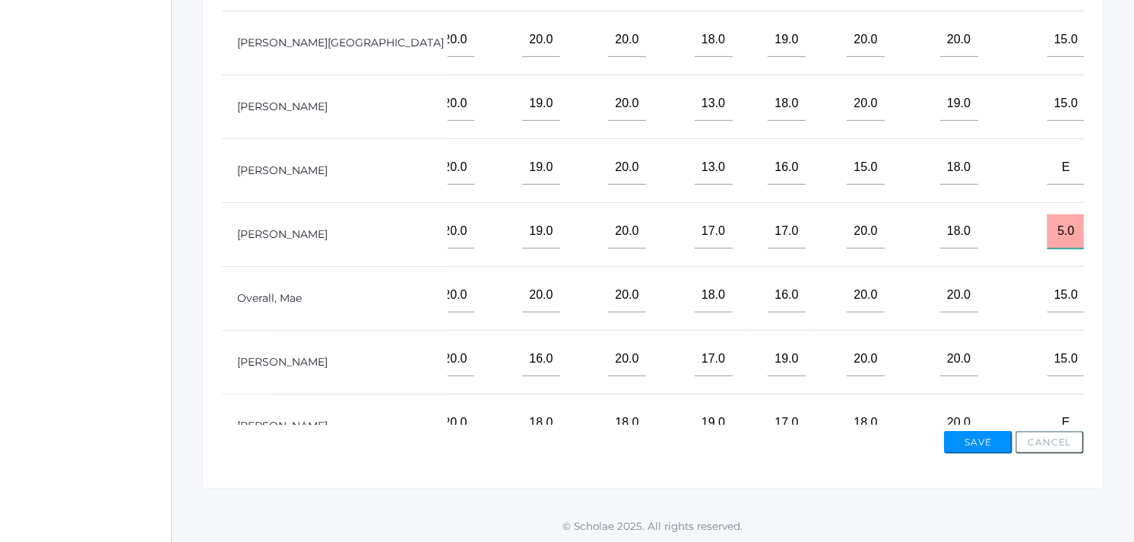
click at [1048, 239] on input "5.0" at bounding box center [1067, 231] width 38 height 34
type input "10"
click at [992, 437] on button "Save" at bounding box center [978, 442] width 68 height 23
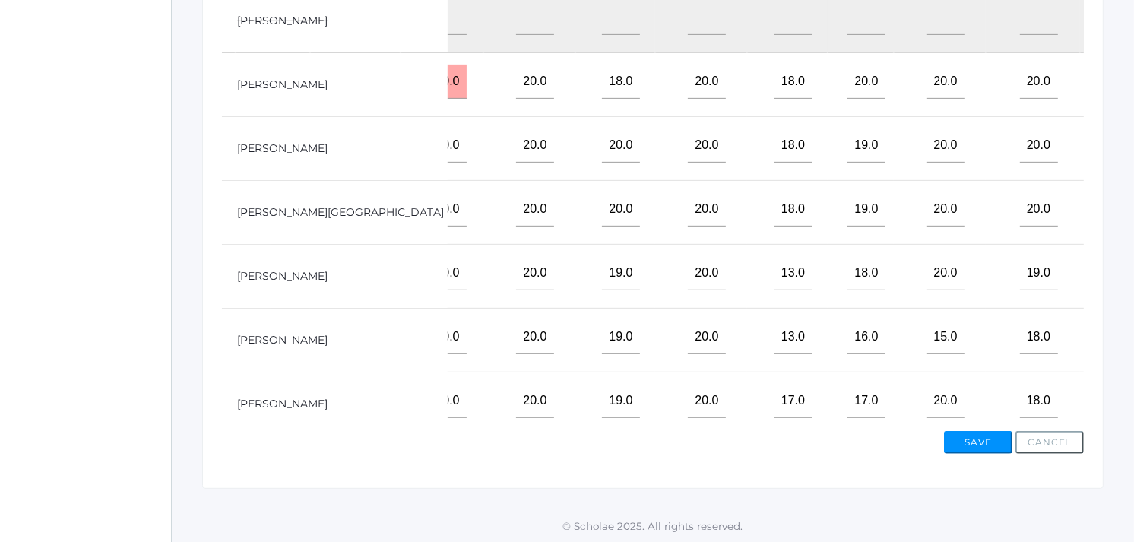
scroll to position [0, 429]
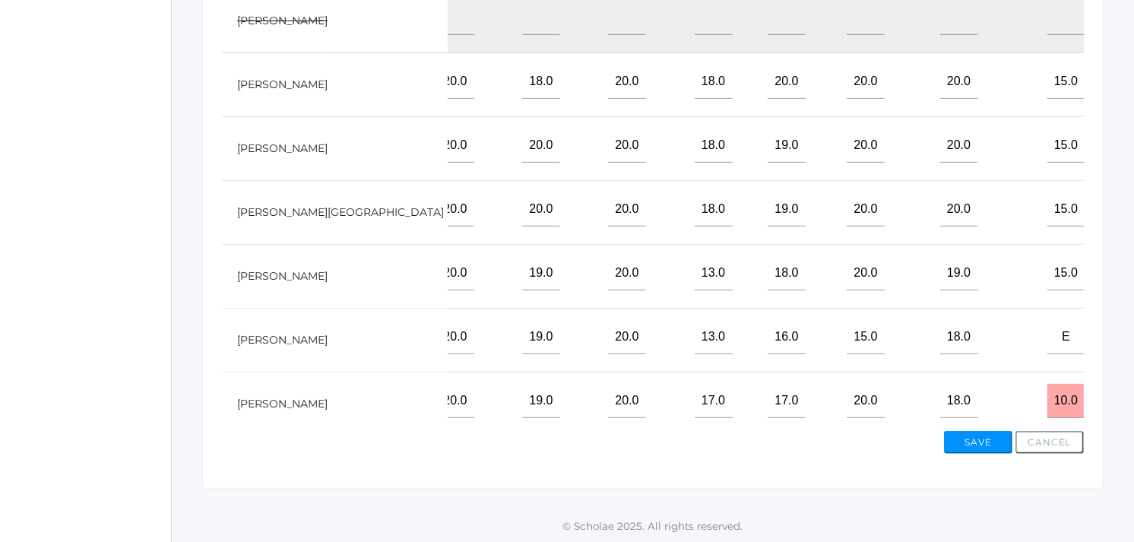
type input"] "10"
click at [1000, 438] on button "Save" at bounding box center [978, 442] width 68 height 23
